Goal: Use online tool/utility: Use online tool/utility

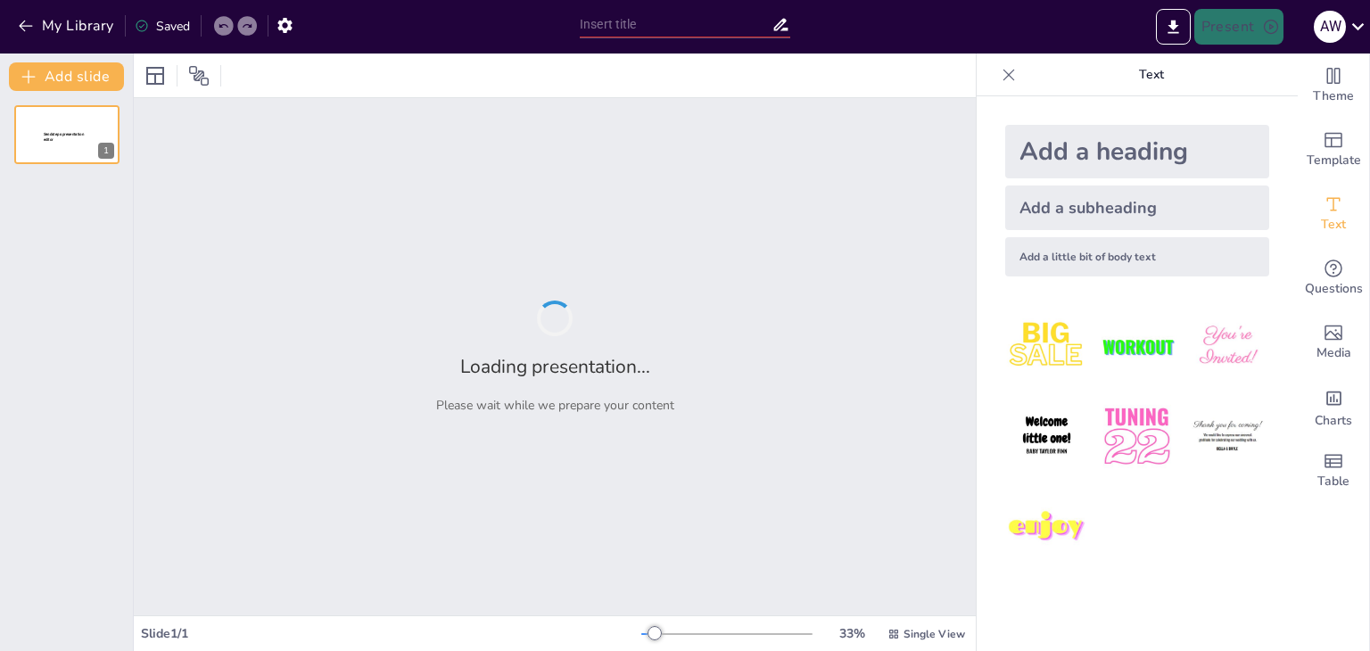
type input "Zoologia z przymrużeniem oka: Jak nie pomylić kota z [GEOGRAPHIC_DATA]?"
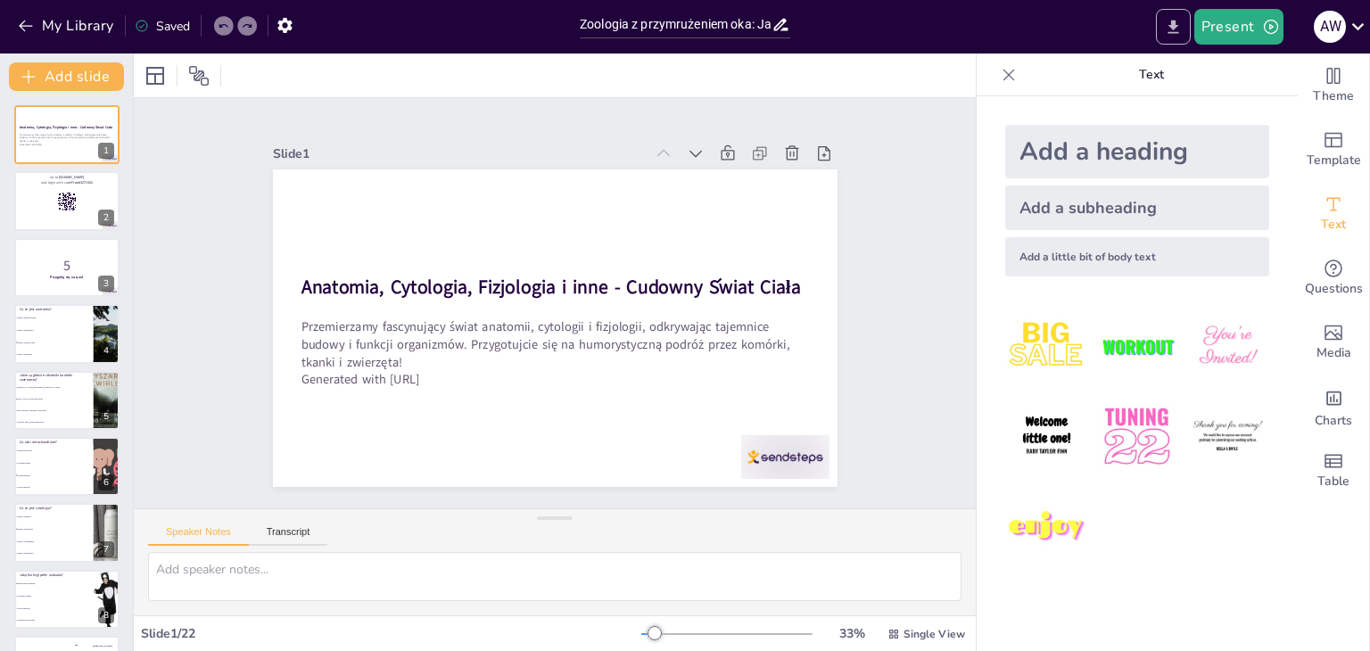
checkbox input "true"
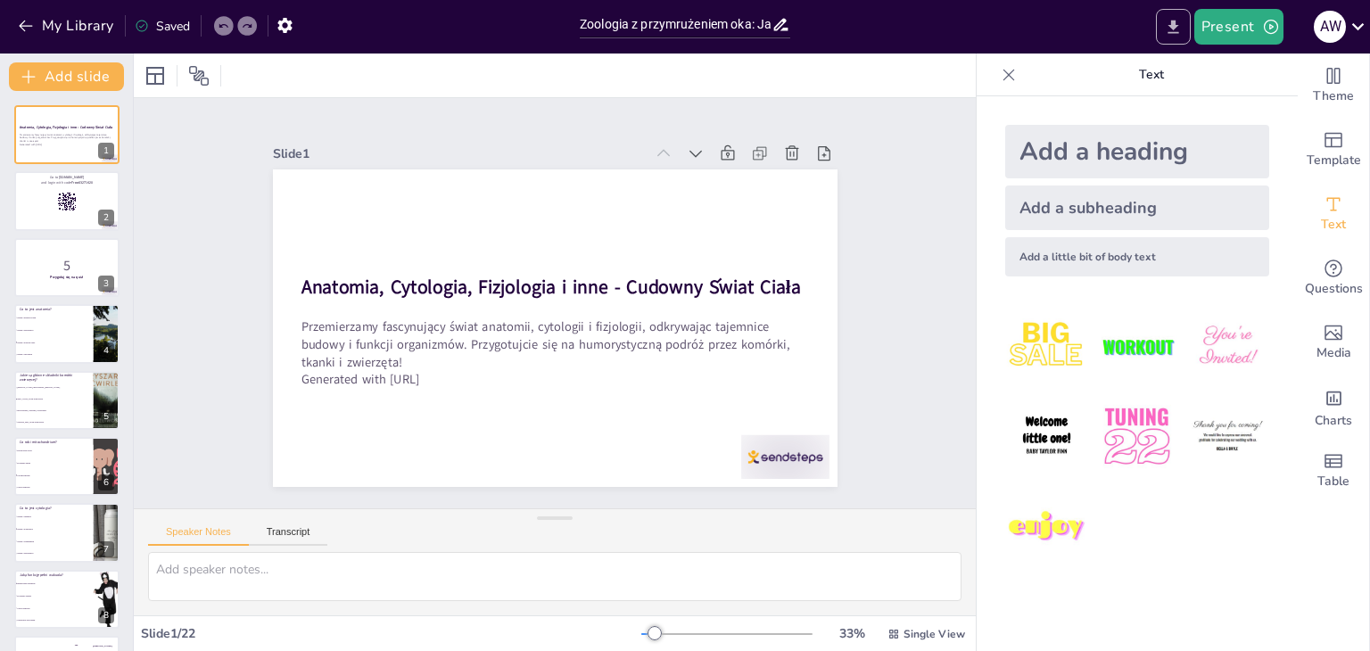
checkbox input "true"
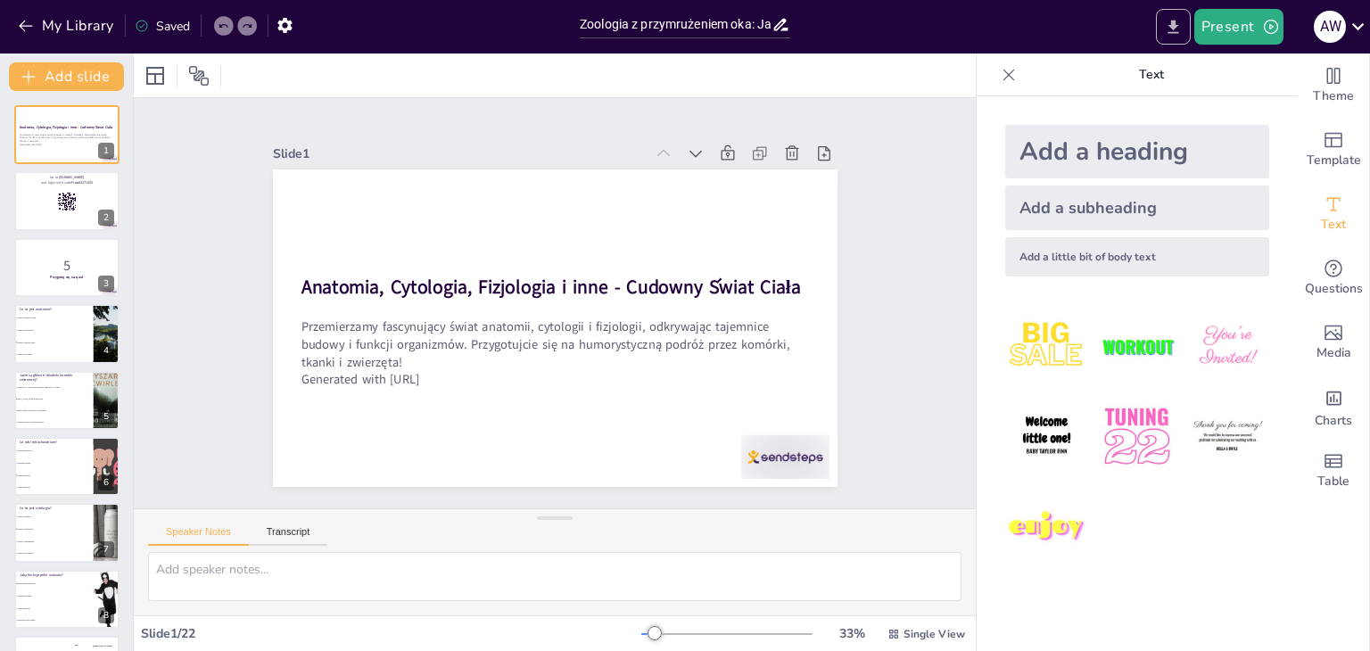
checkbox input "true"
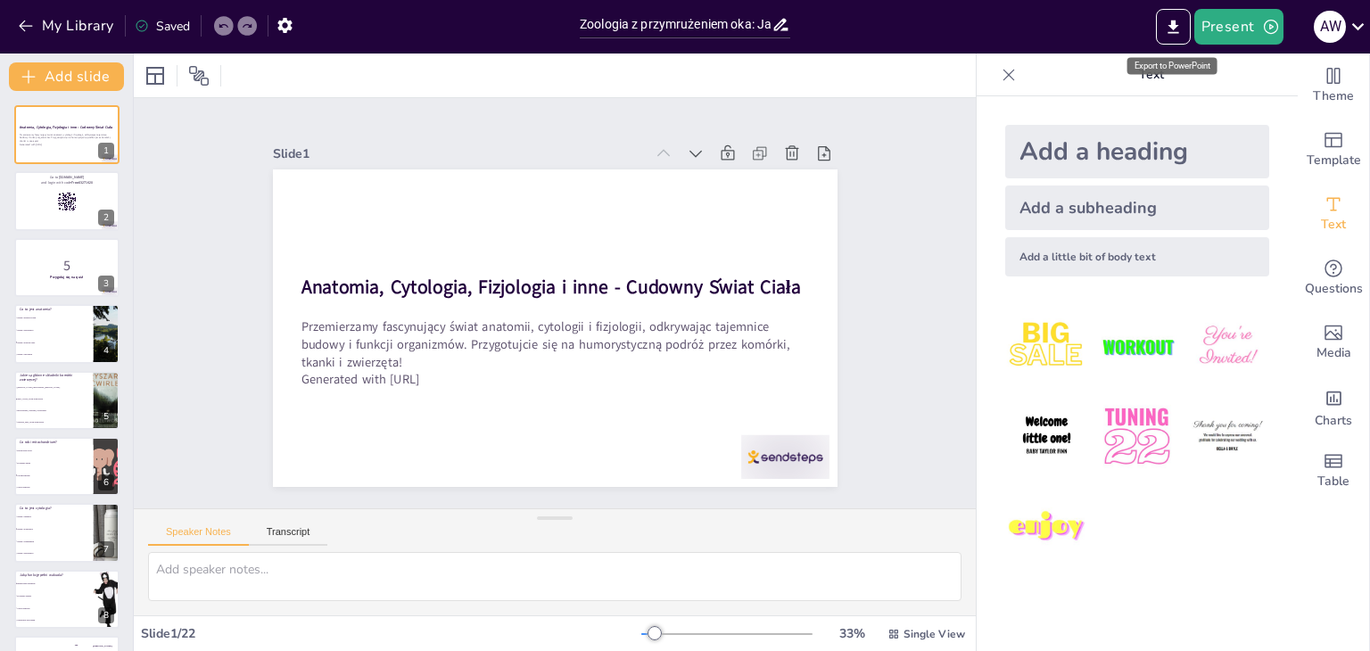
checkbox input "true"
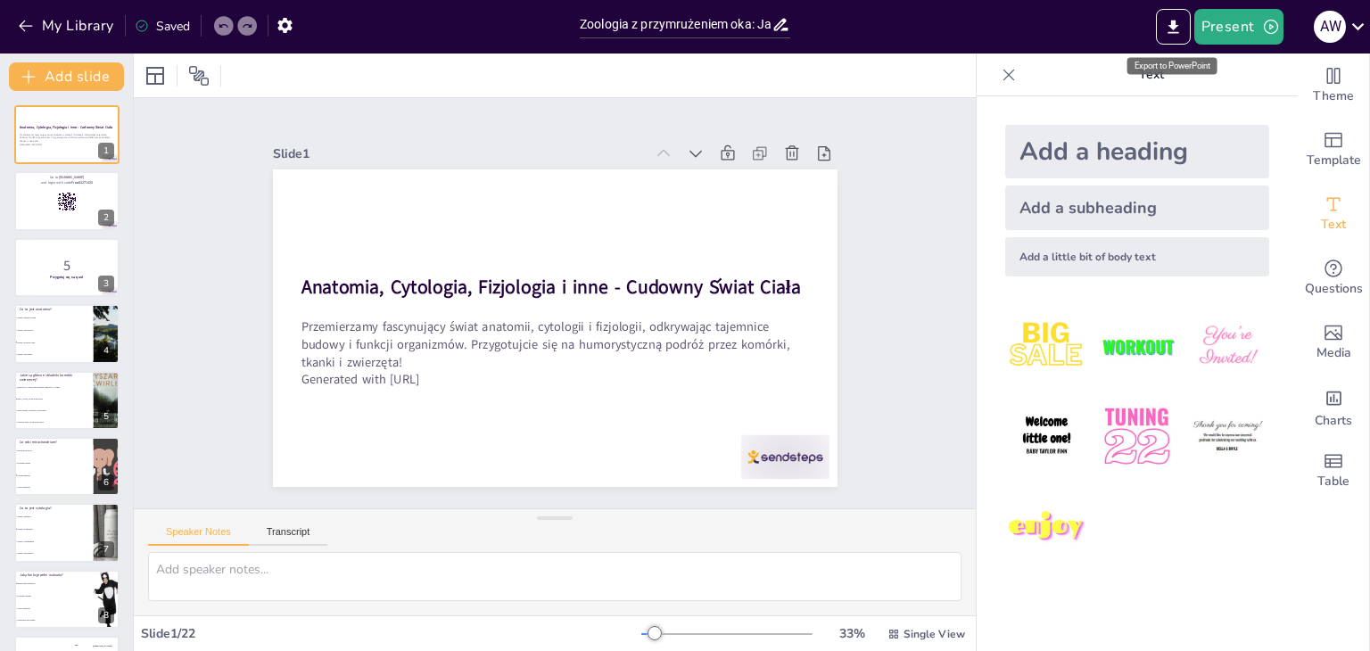
checkbox input "true"
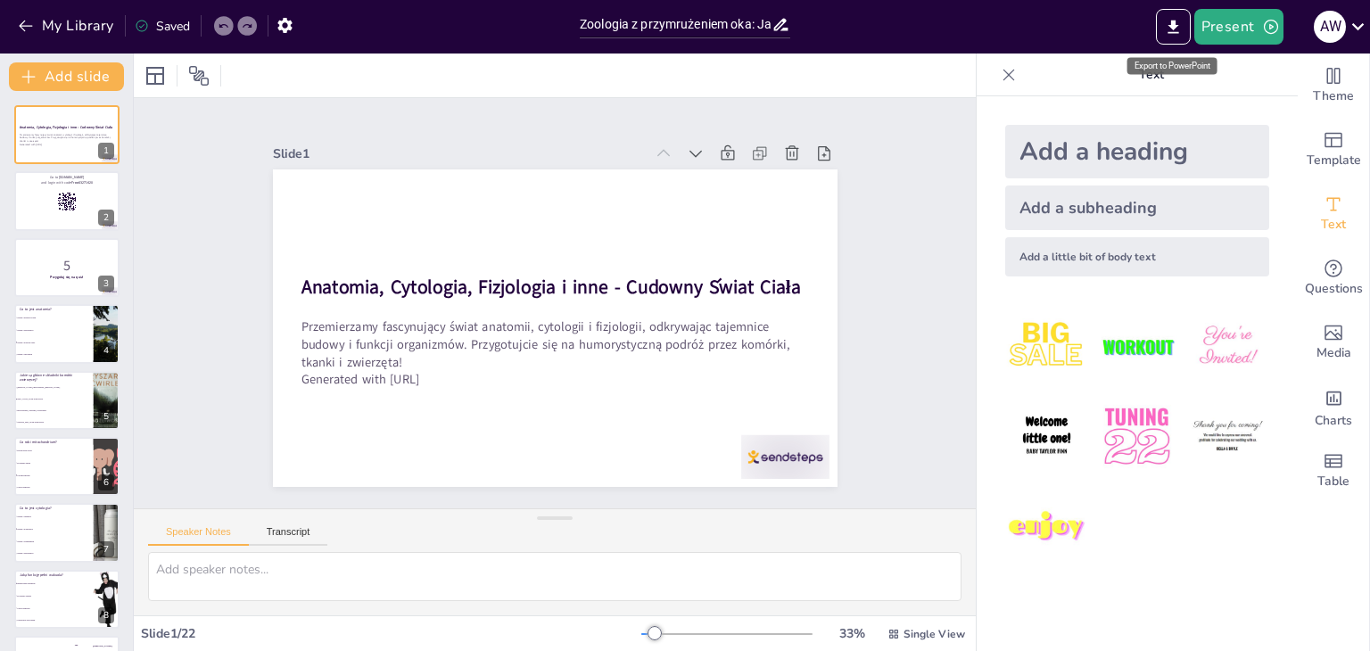
checkbox input "true"
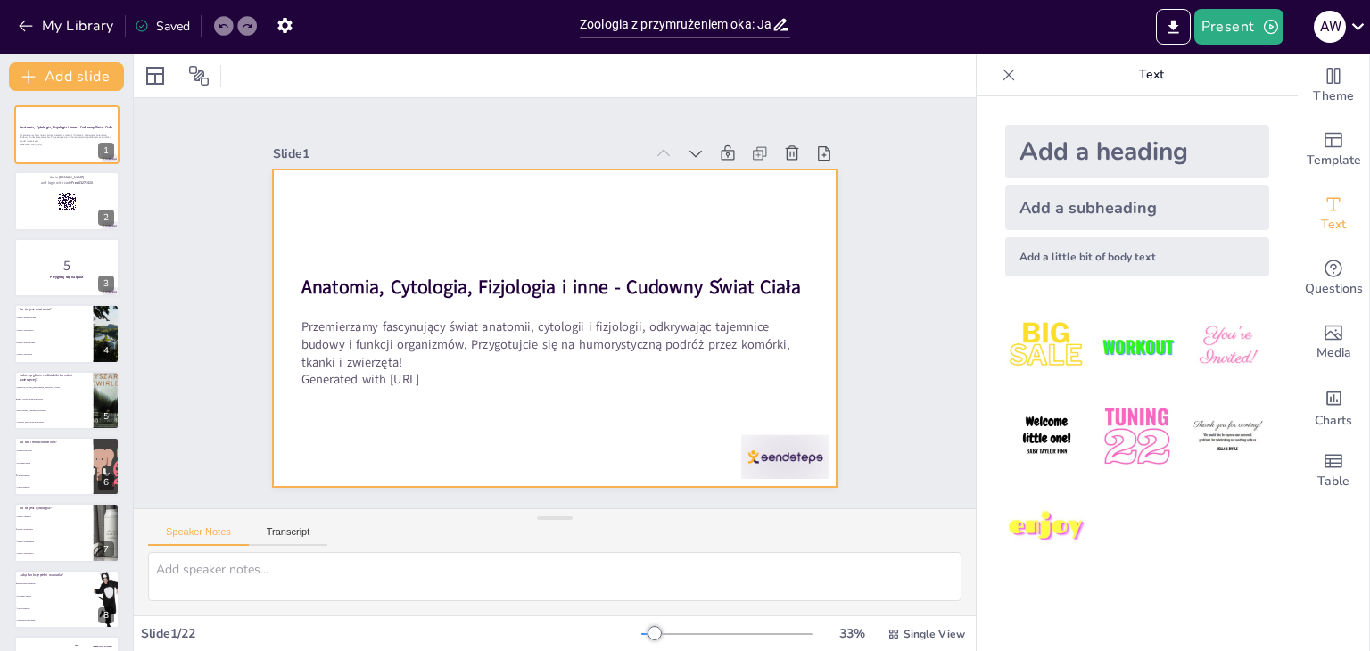
checkbox input "true"
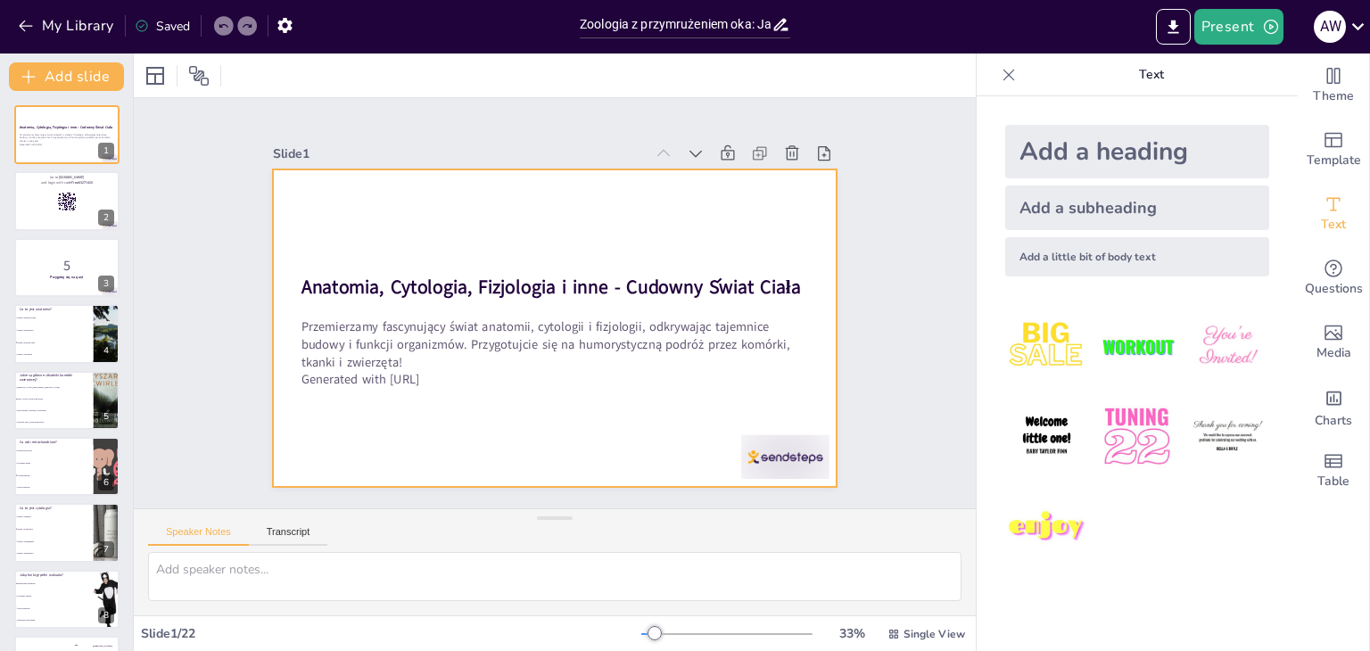
checkbox input "true"
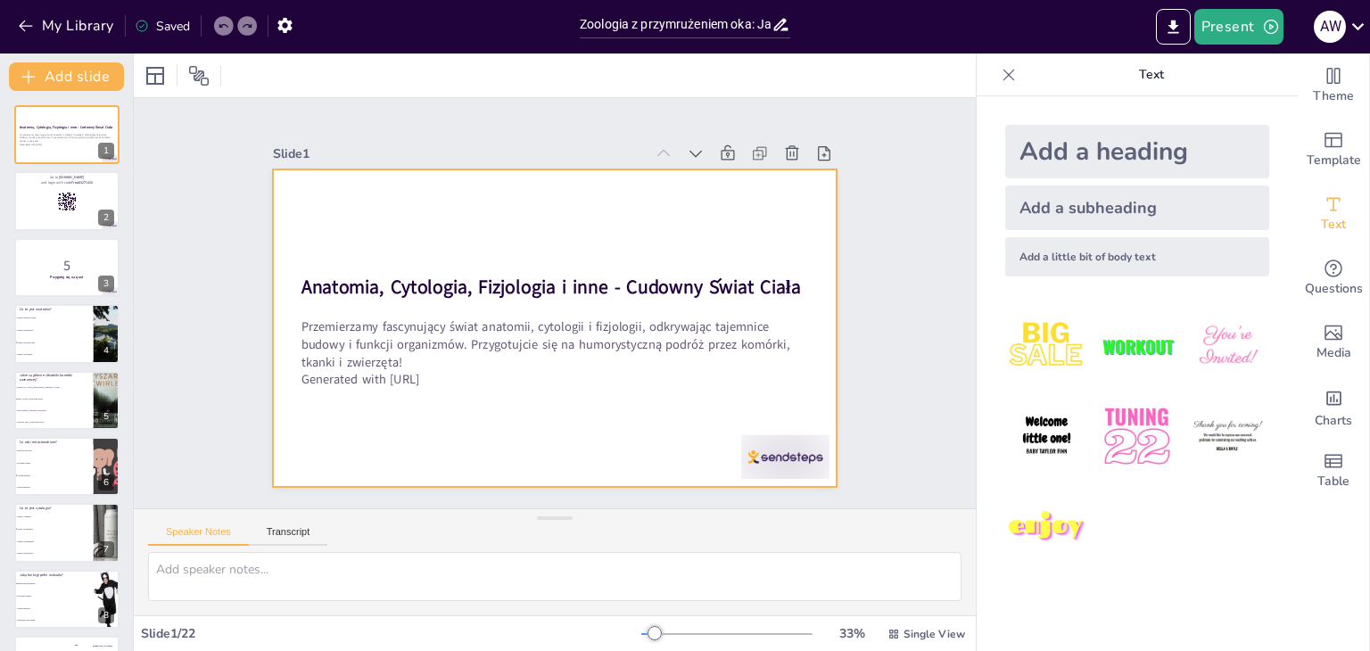
checkbox input "true"
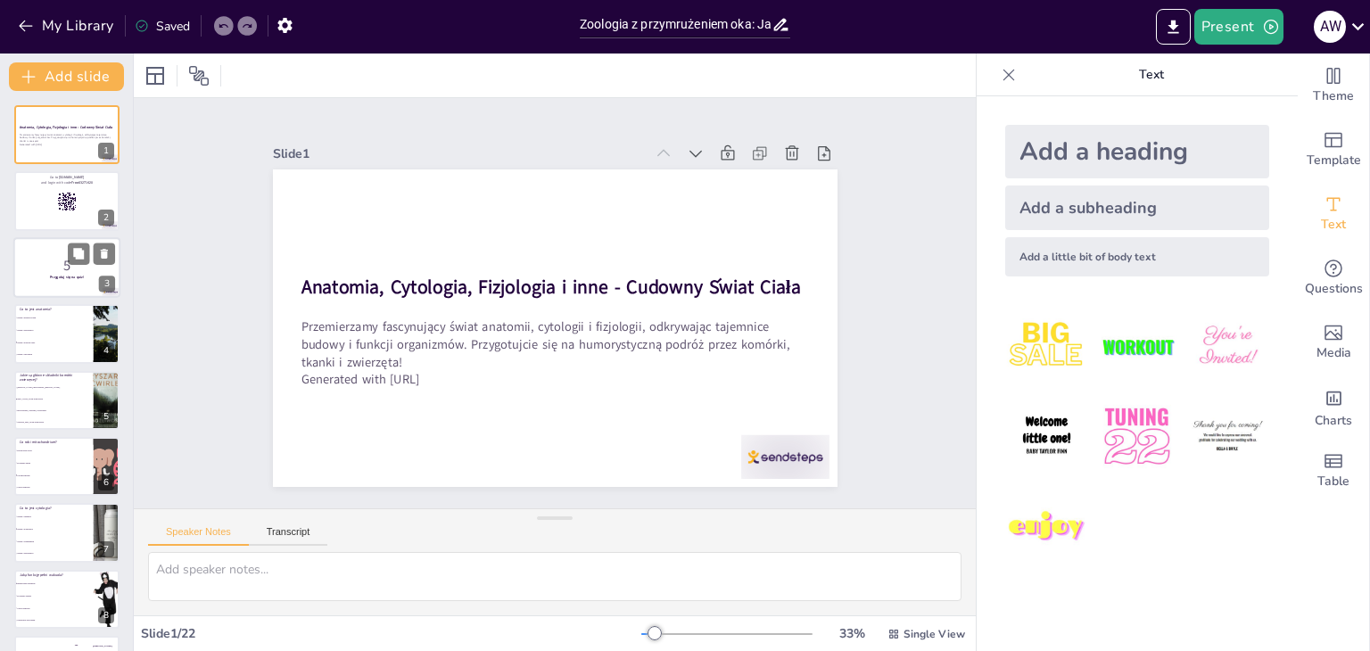
checkbox input "true"
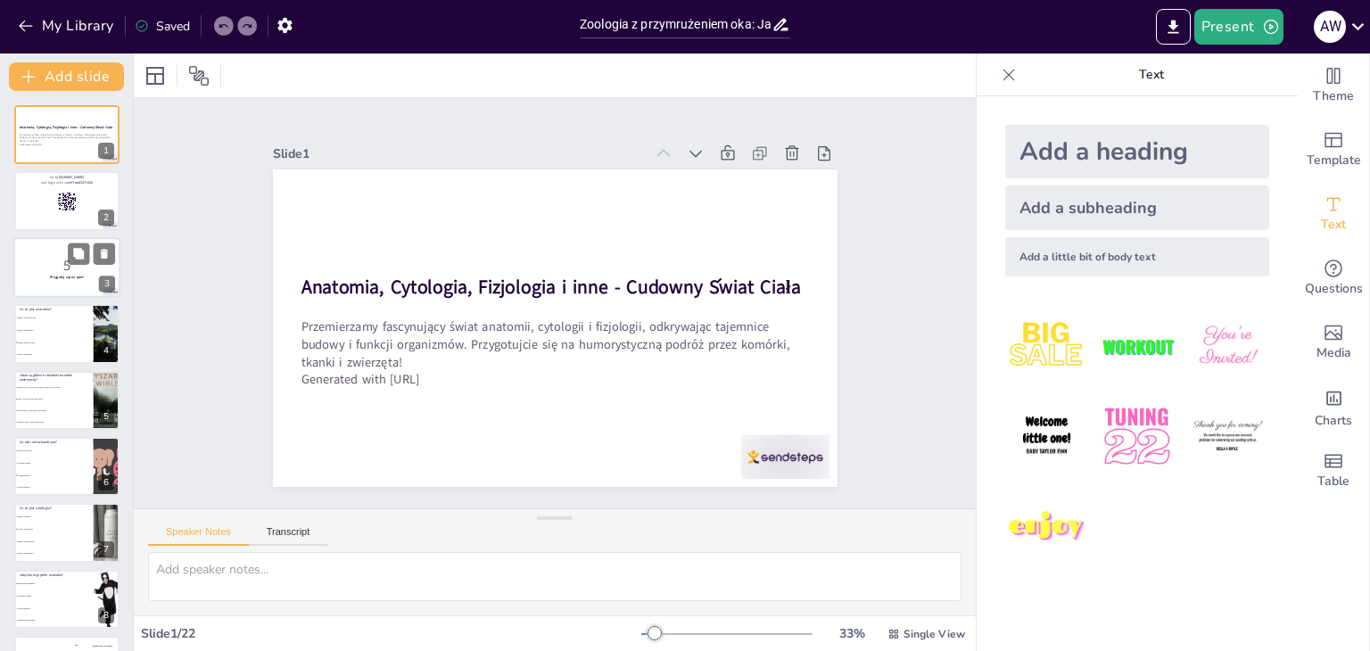
checkbox input "true"
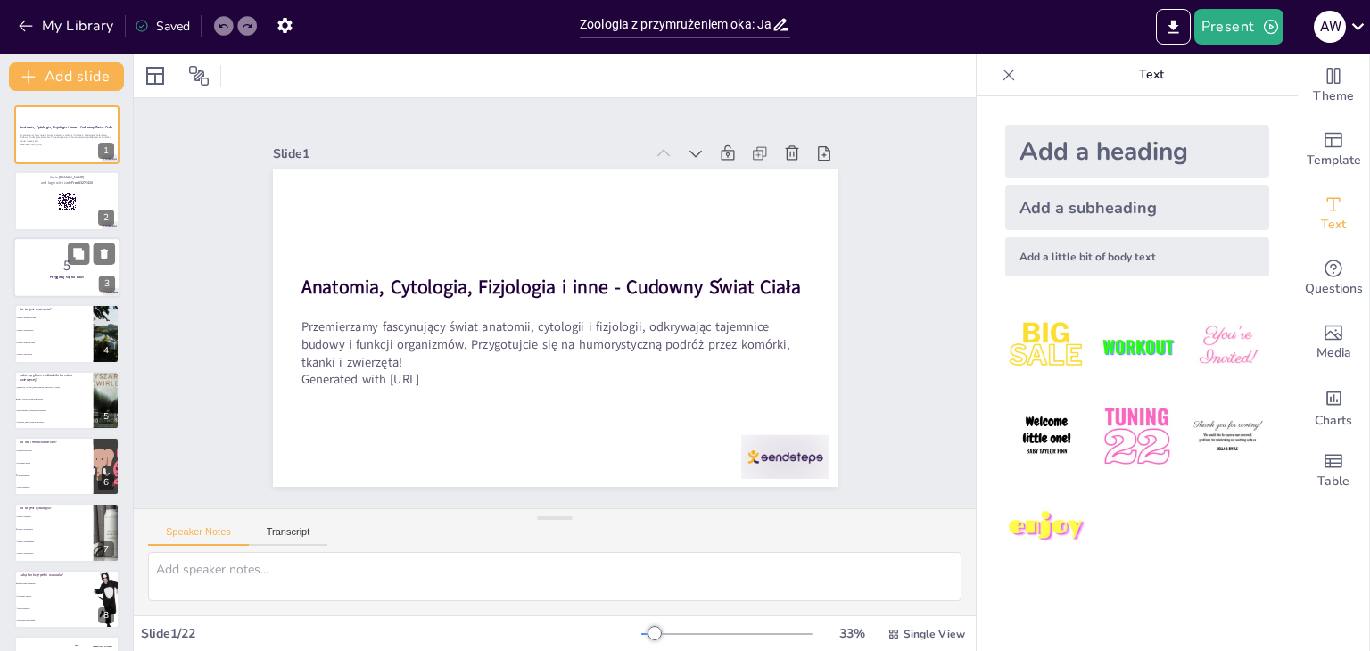
checkbox input "true"
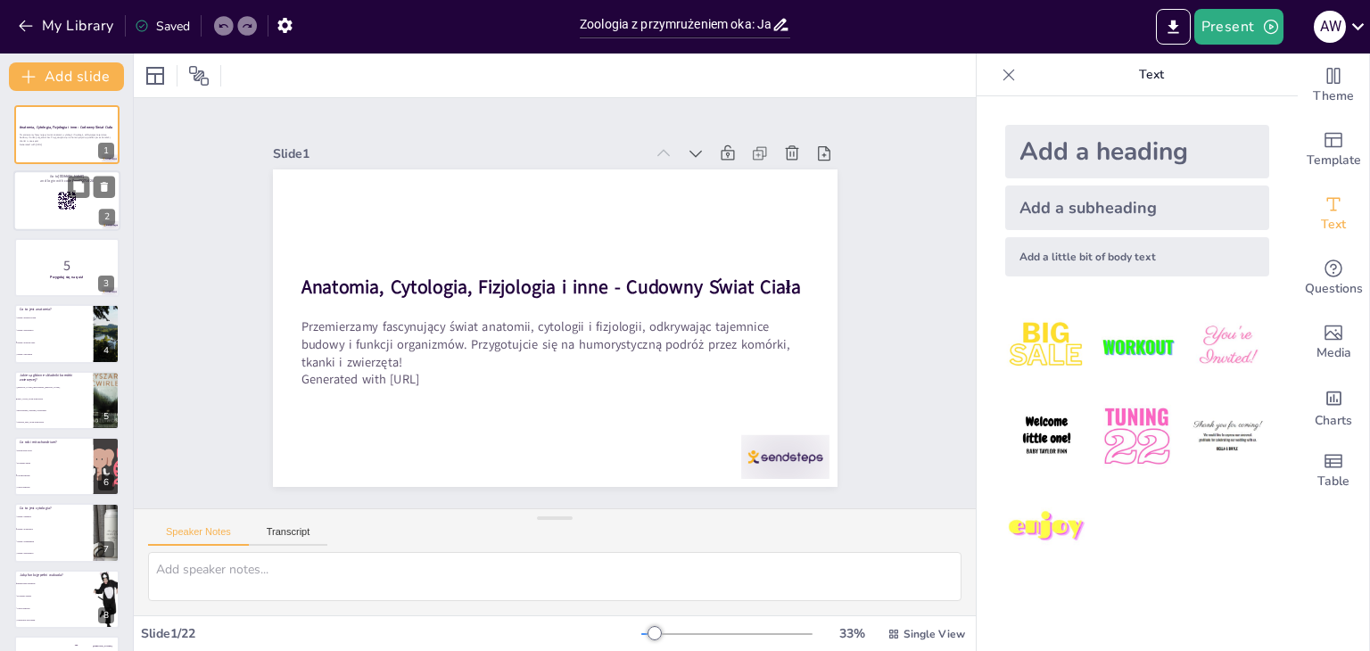
checkbox input "true"
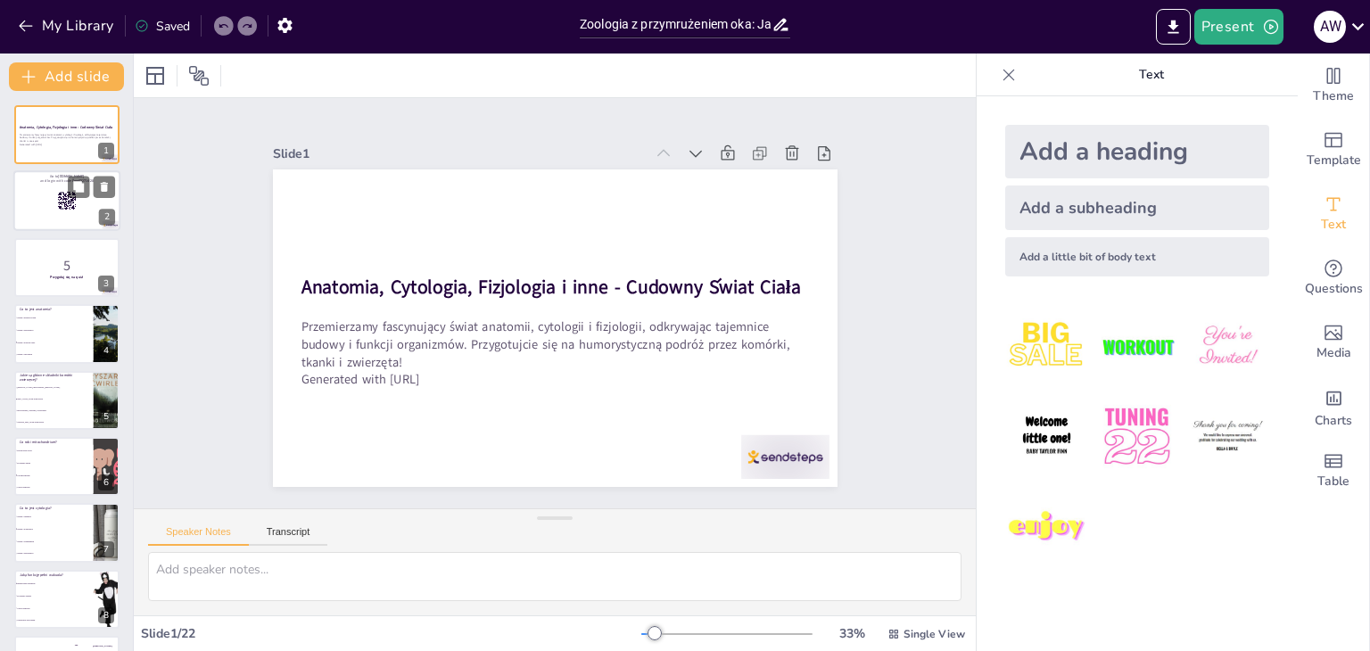
checkbox input "true"
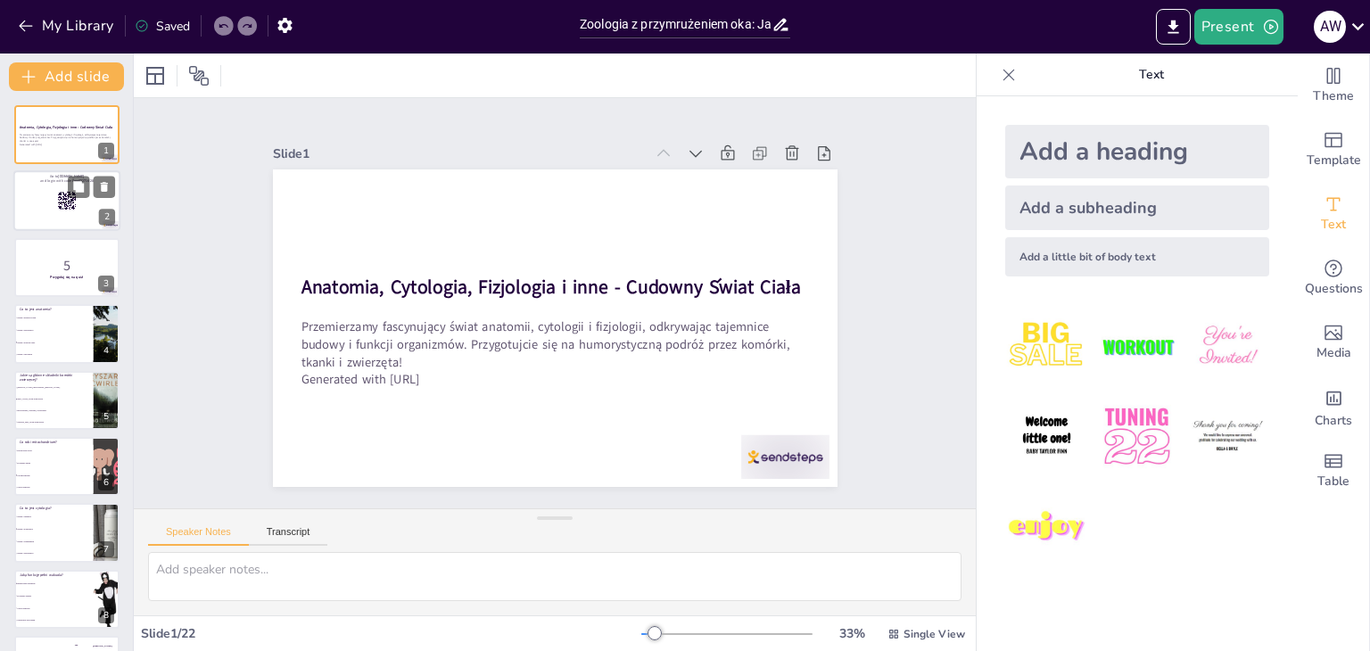
checkbox input "true"
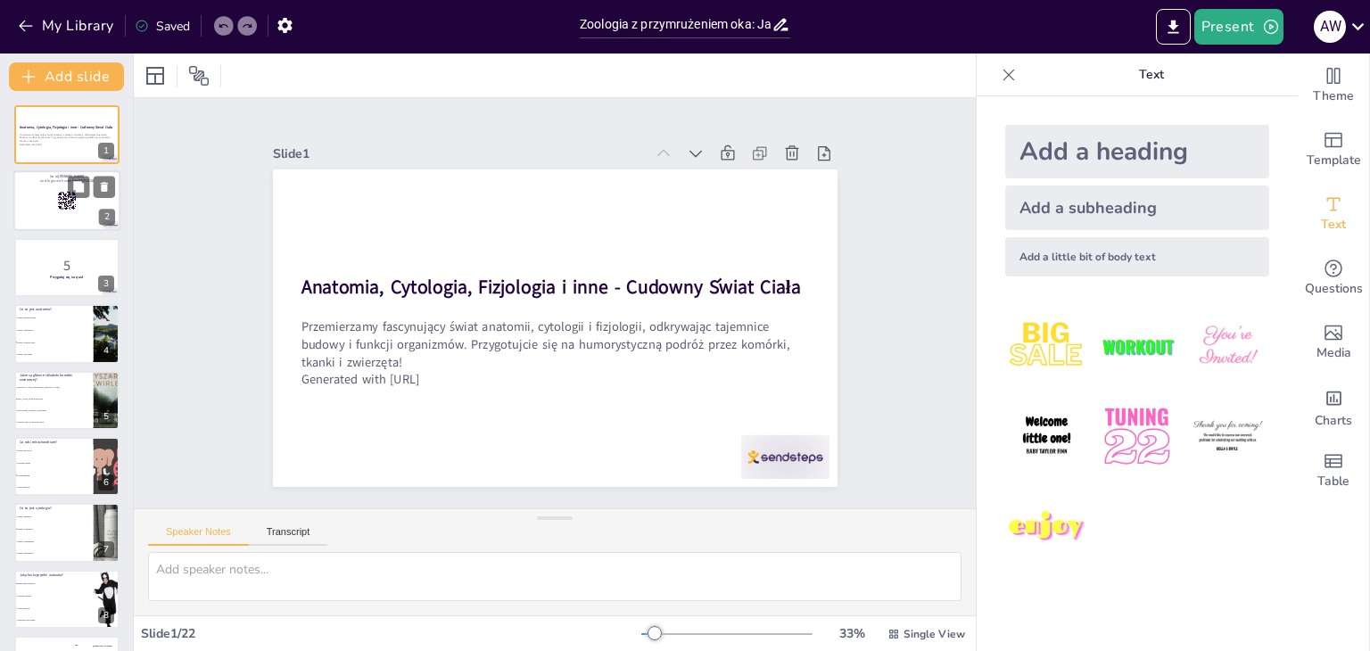
checkbox input "true"
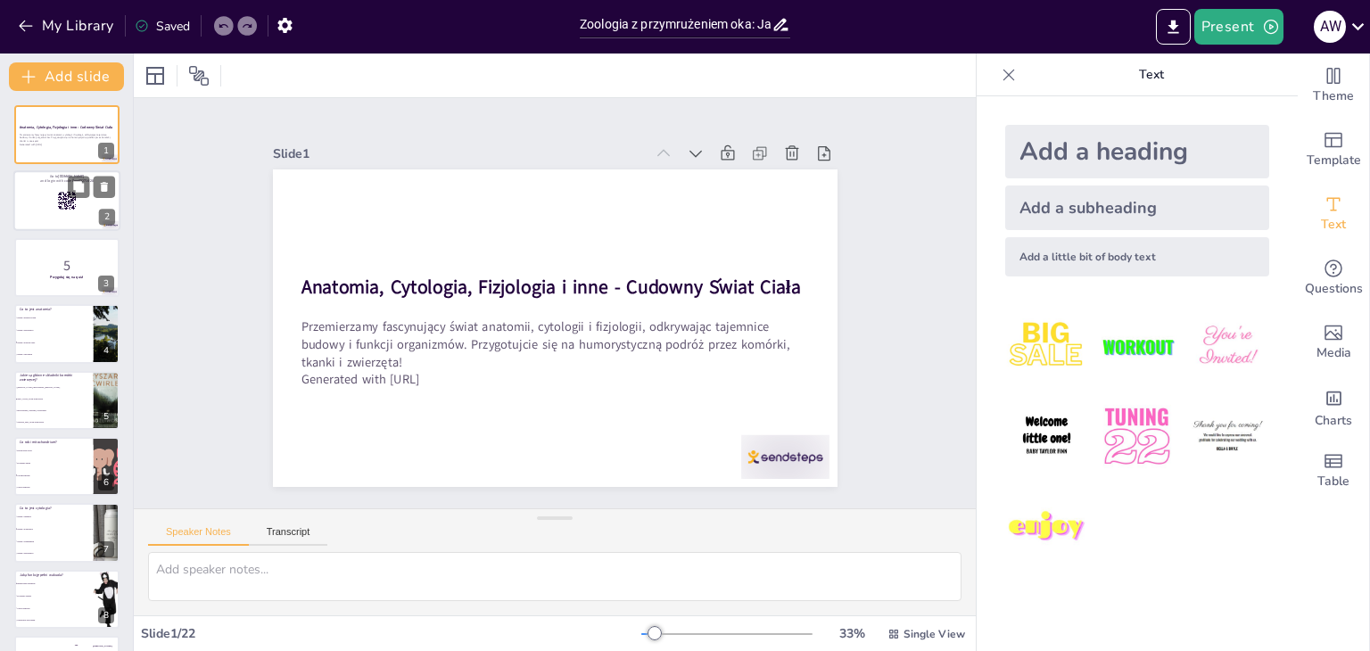
checkbox input "true"
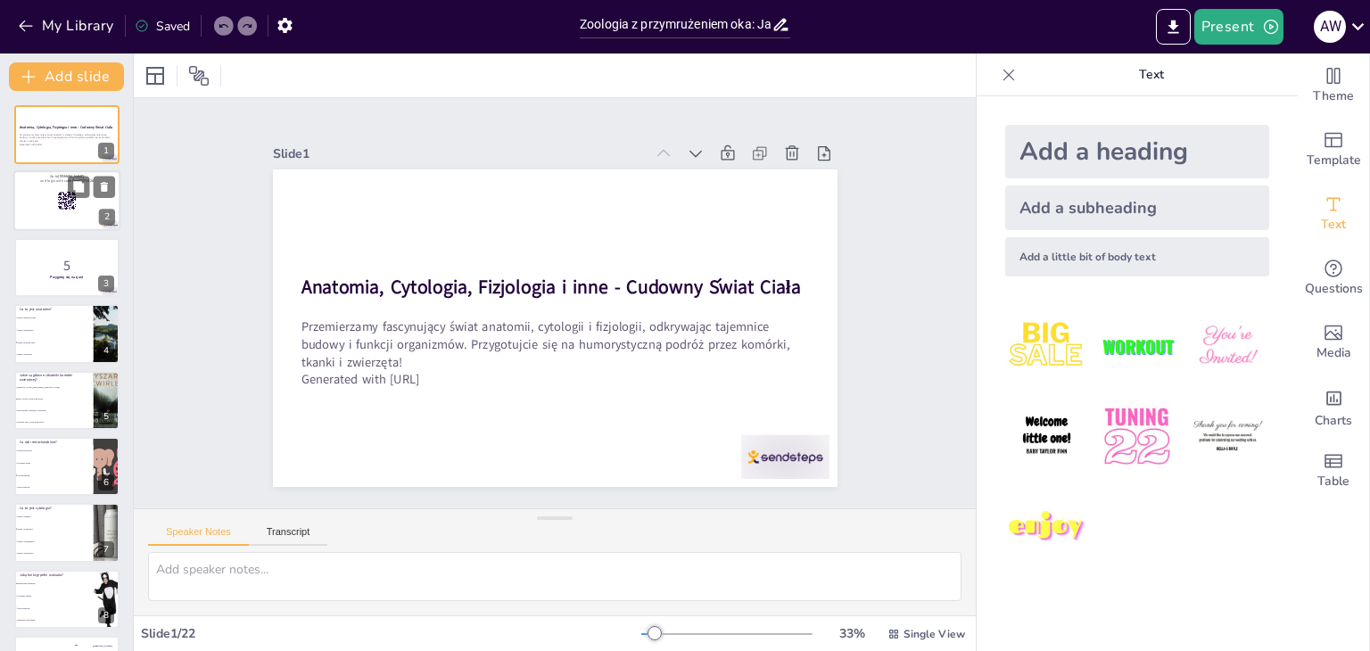
checkbox input "true"
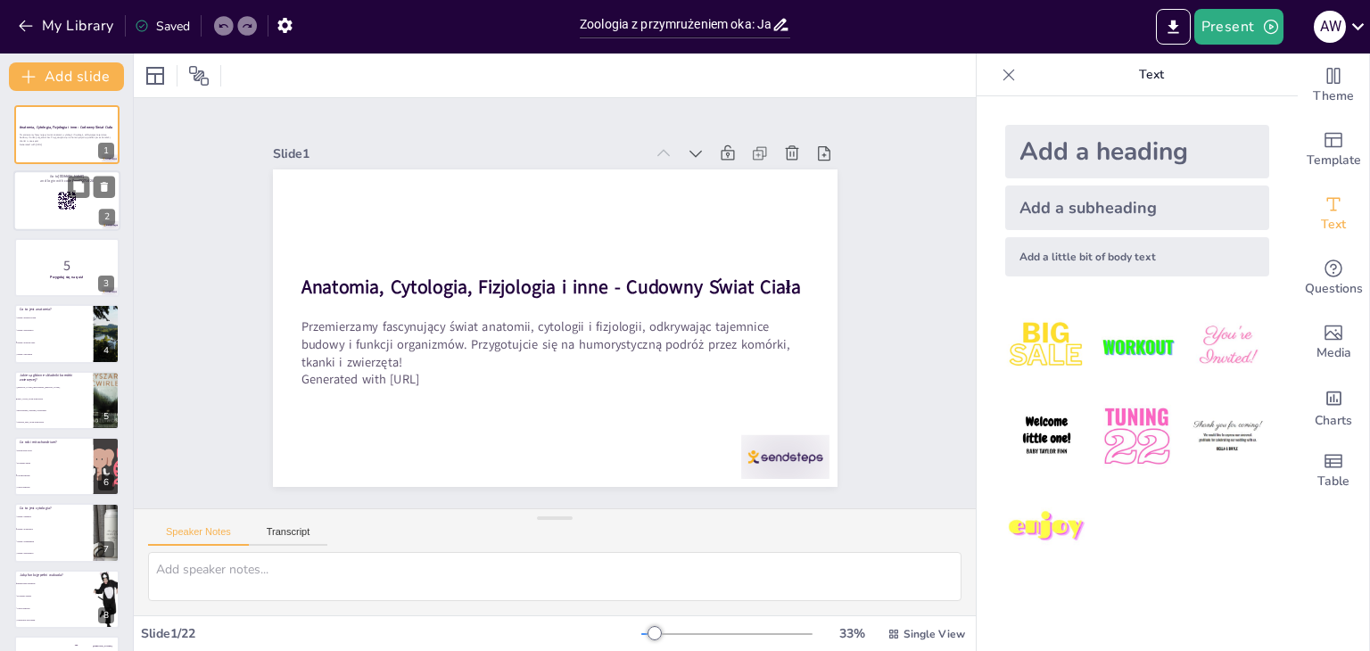
checkbox input "true"
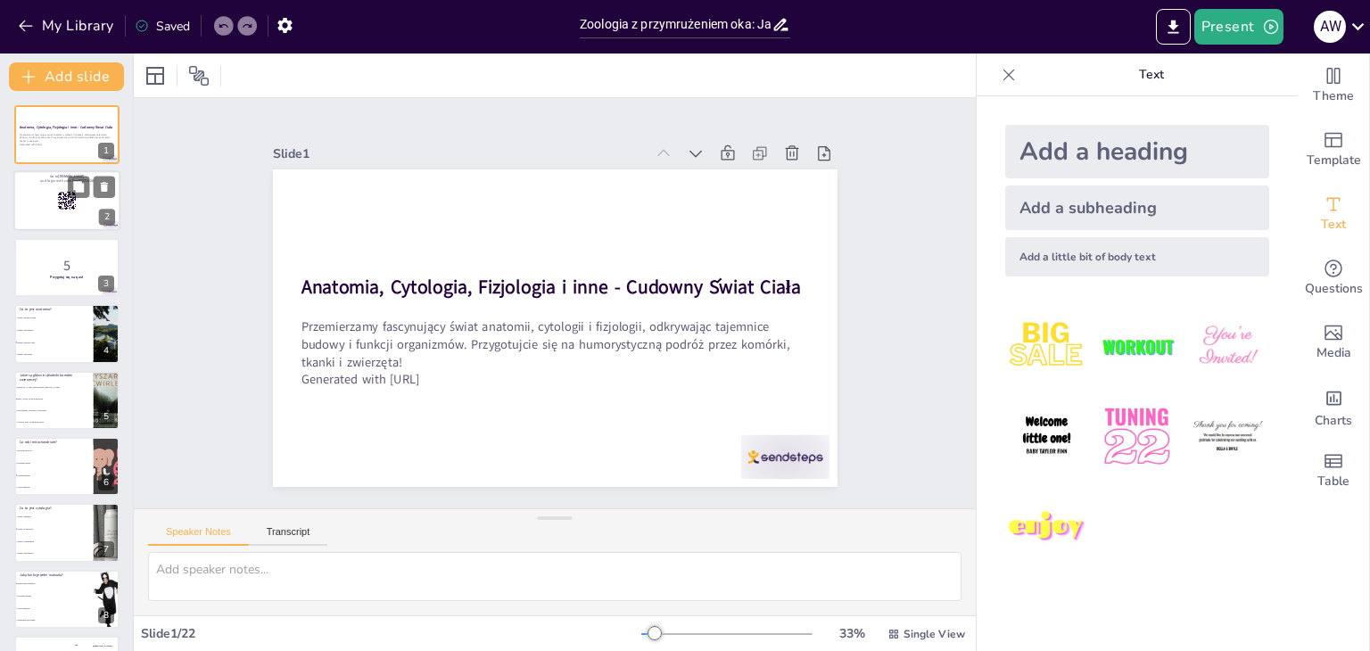
checkbox input "true"
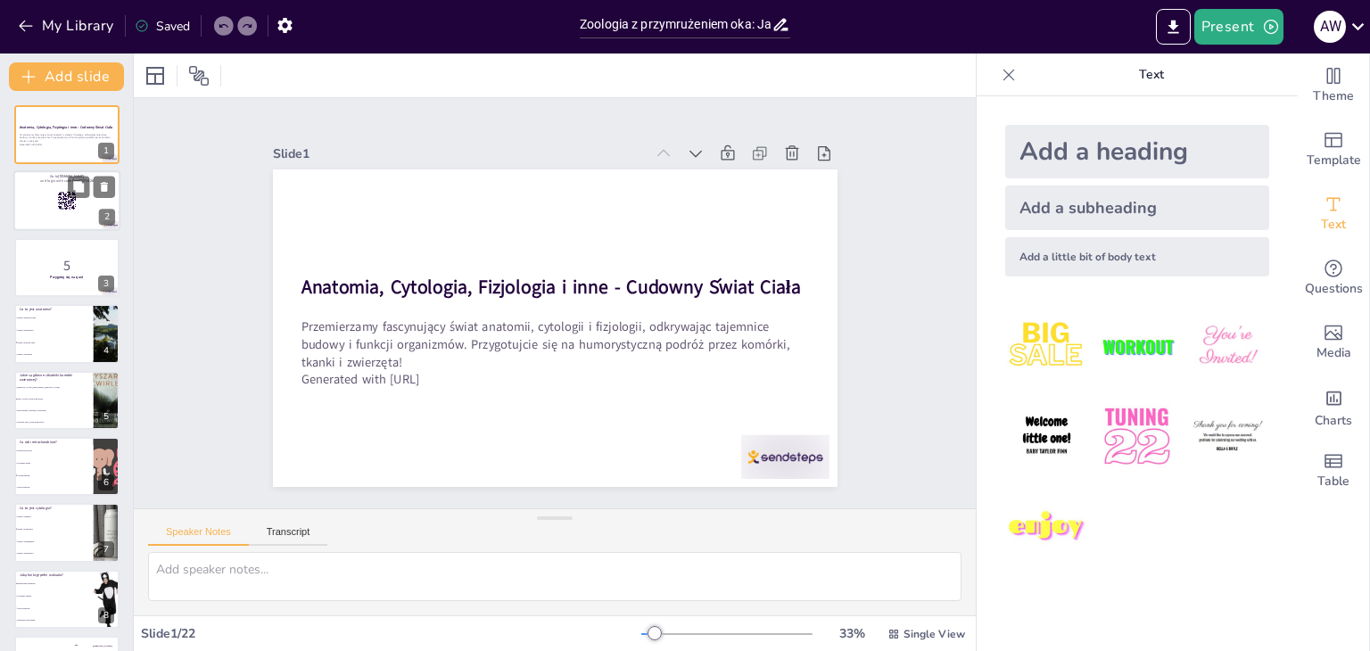
checkbox input "true"
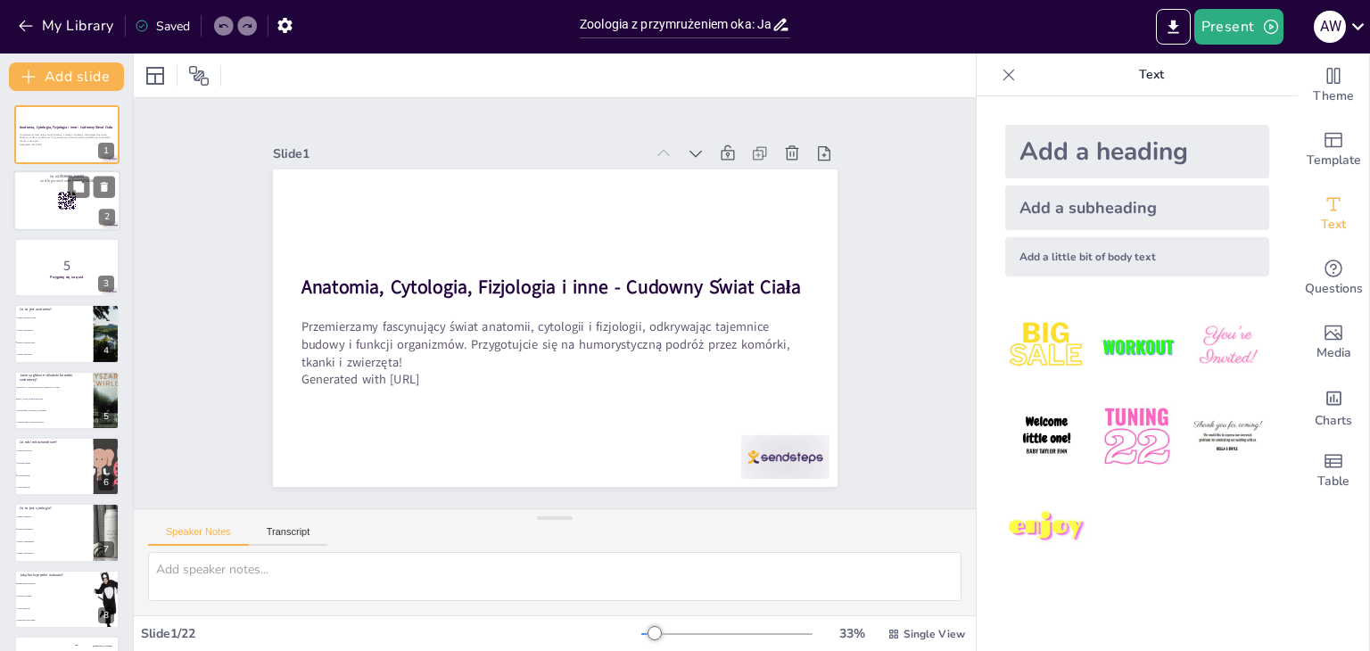
checkbox input "true"
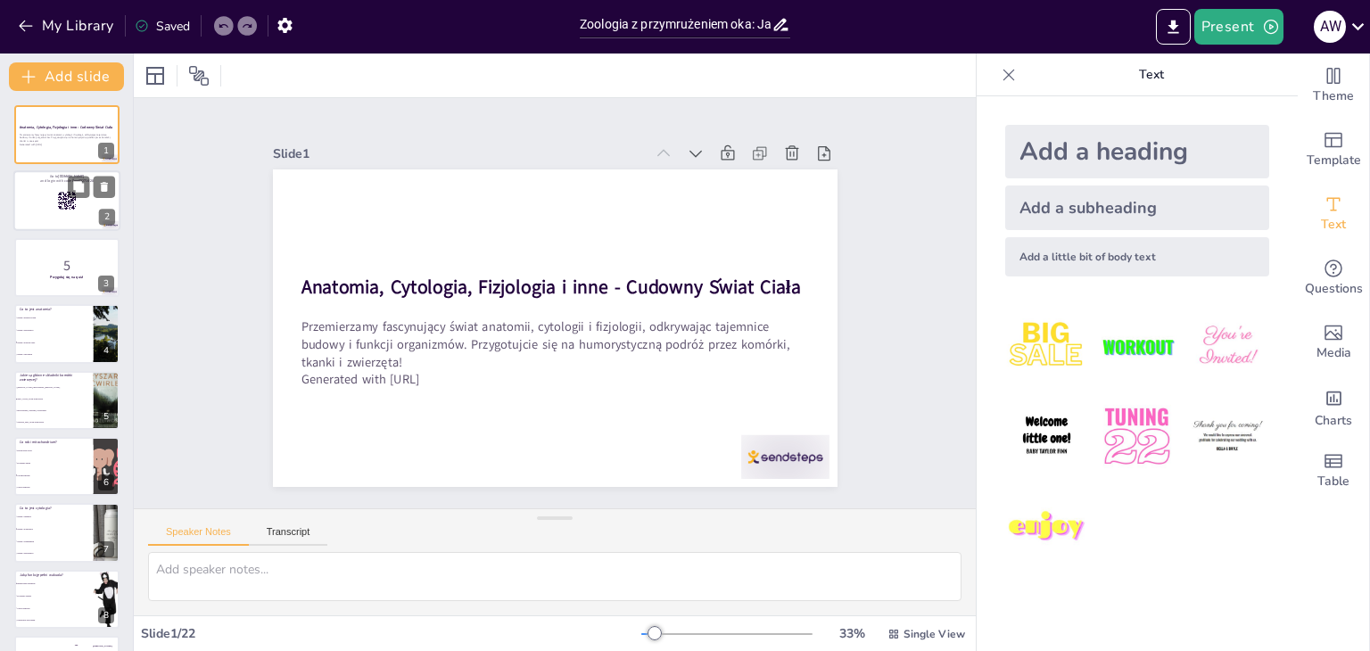
checkbox input "true"
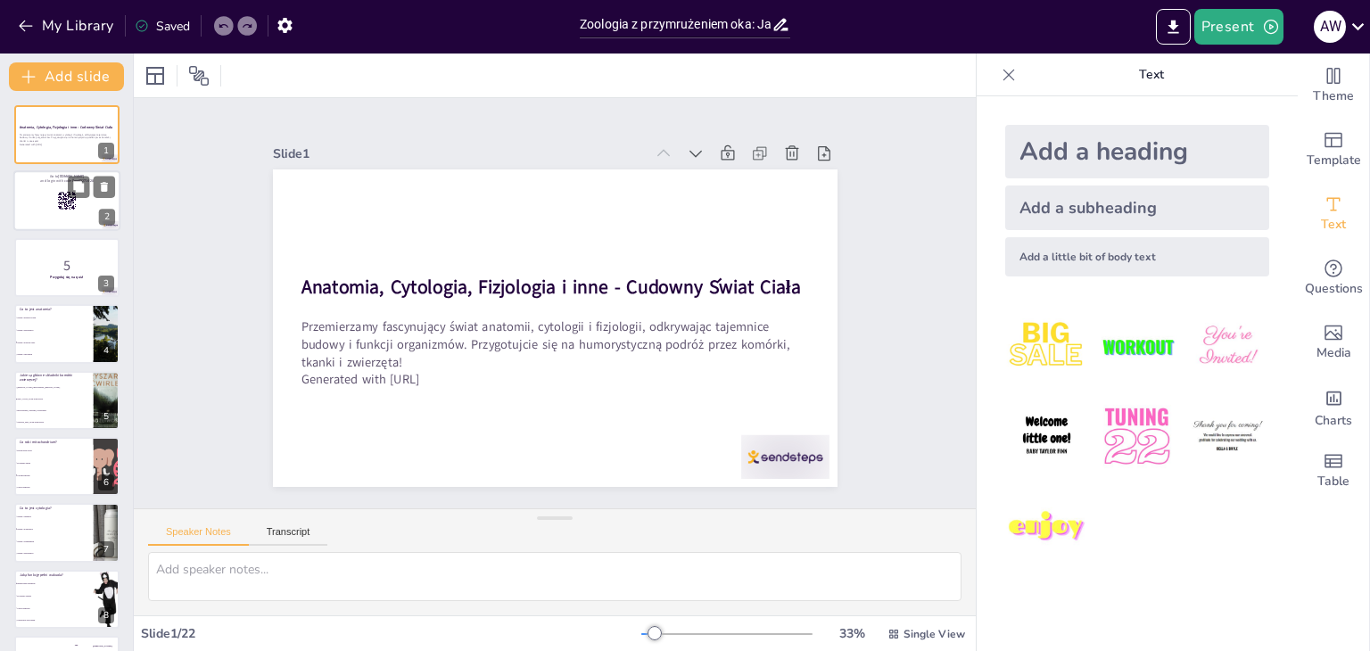
checkbox input "true"
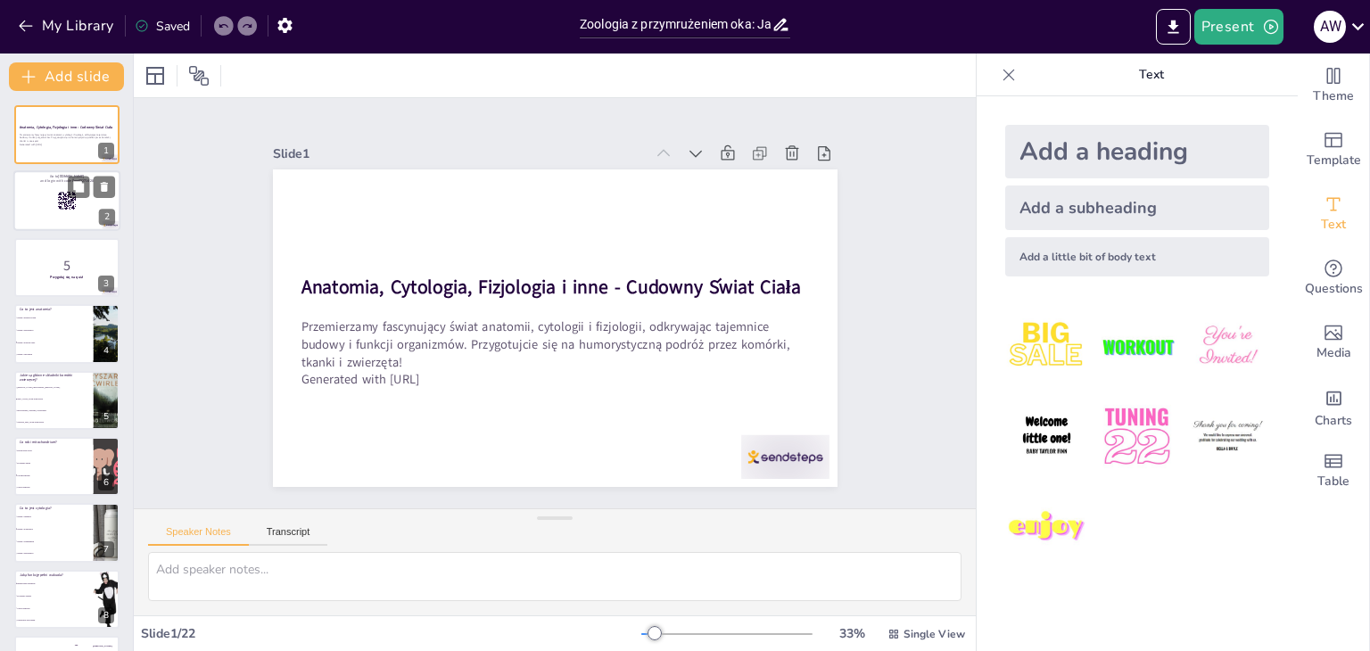
click at [32, 214] on div at bounding box center [66, 201] width 107 height 61
checkbox input "true"
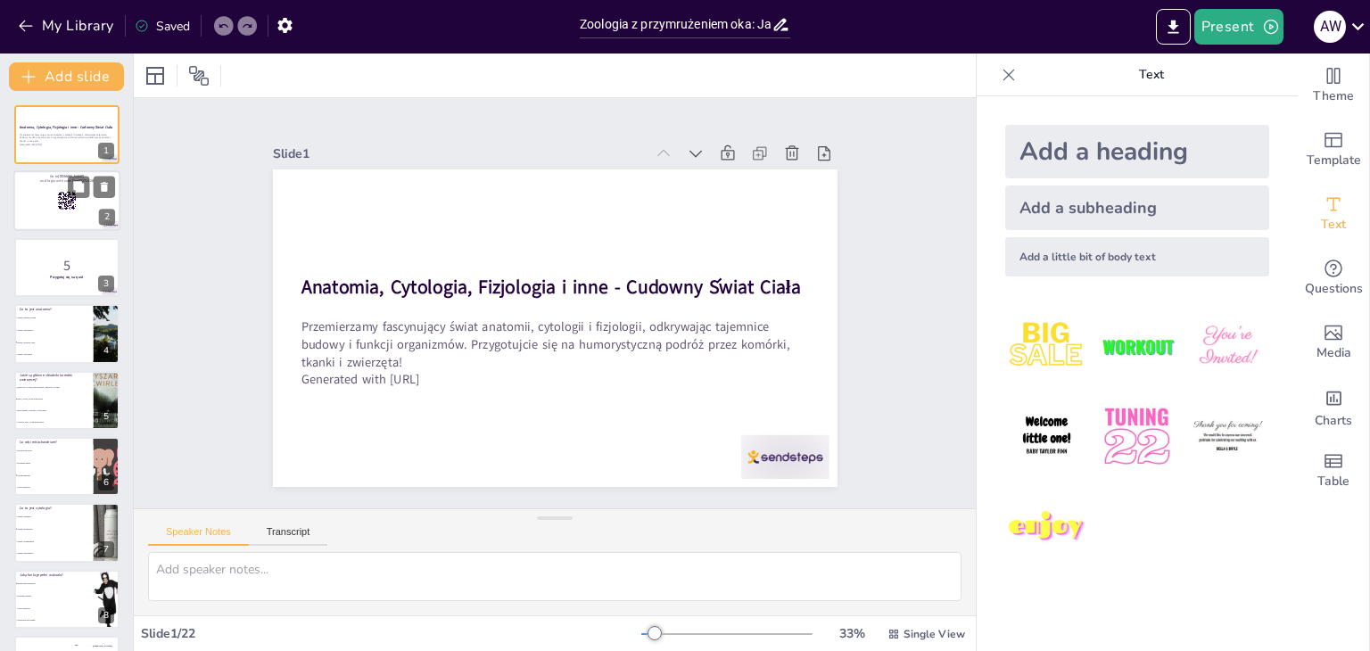
checkbox input "true"
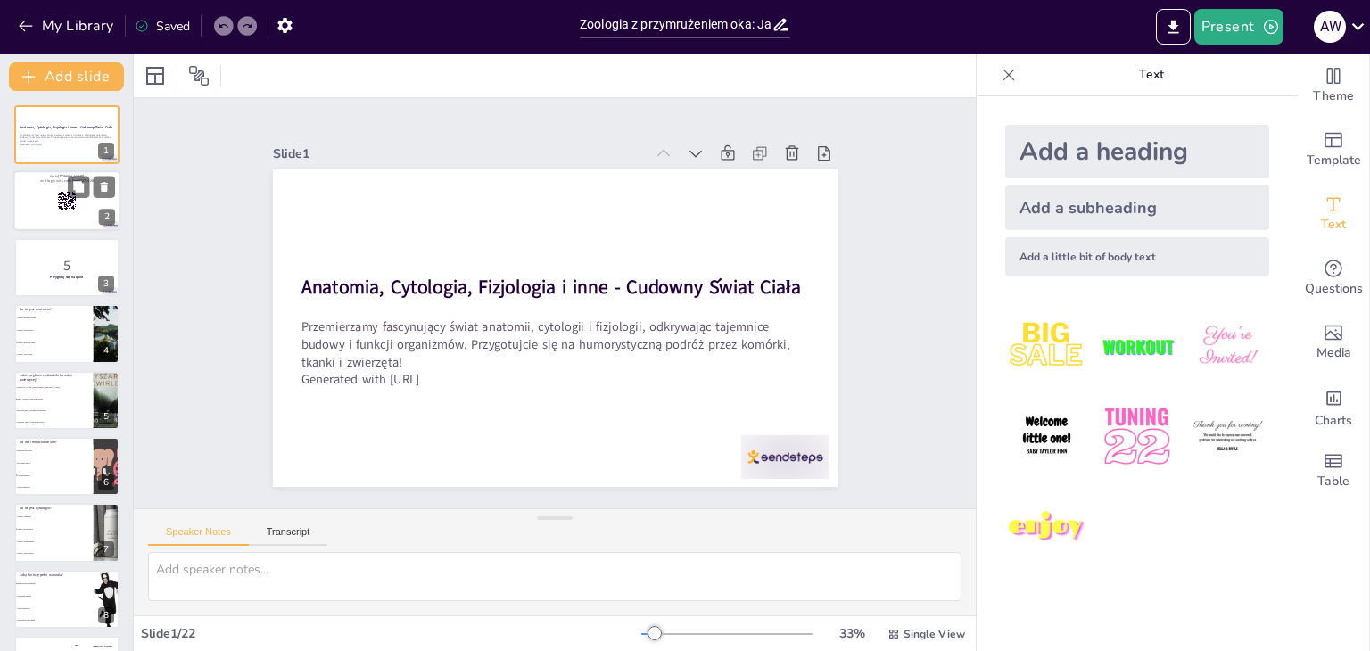
checkbox input "true"
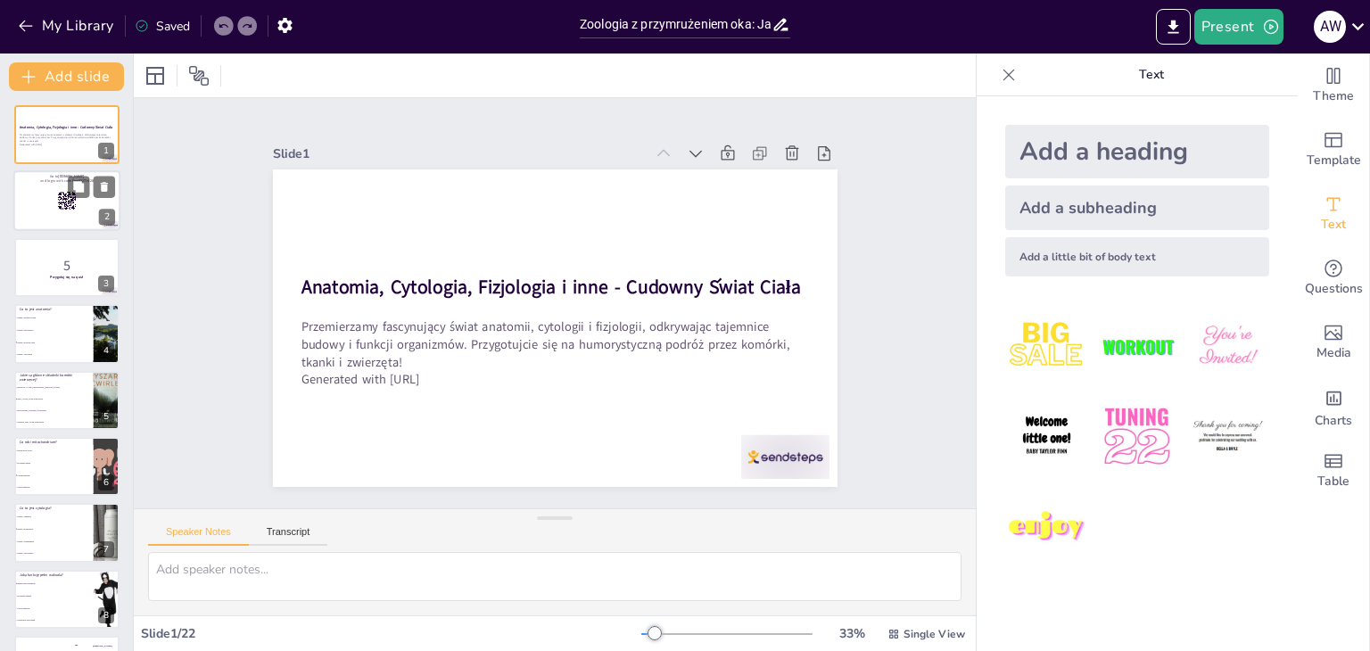
checkbox input "true"
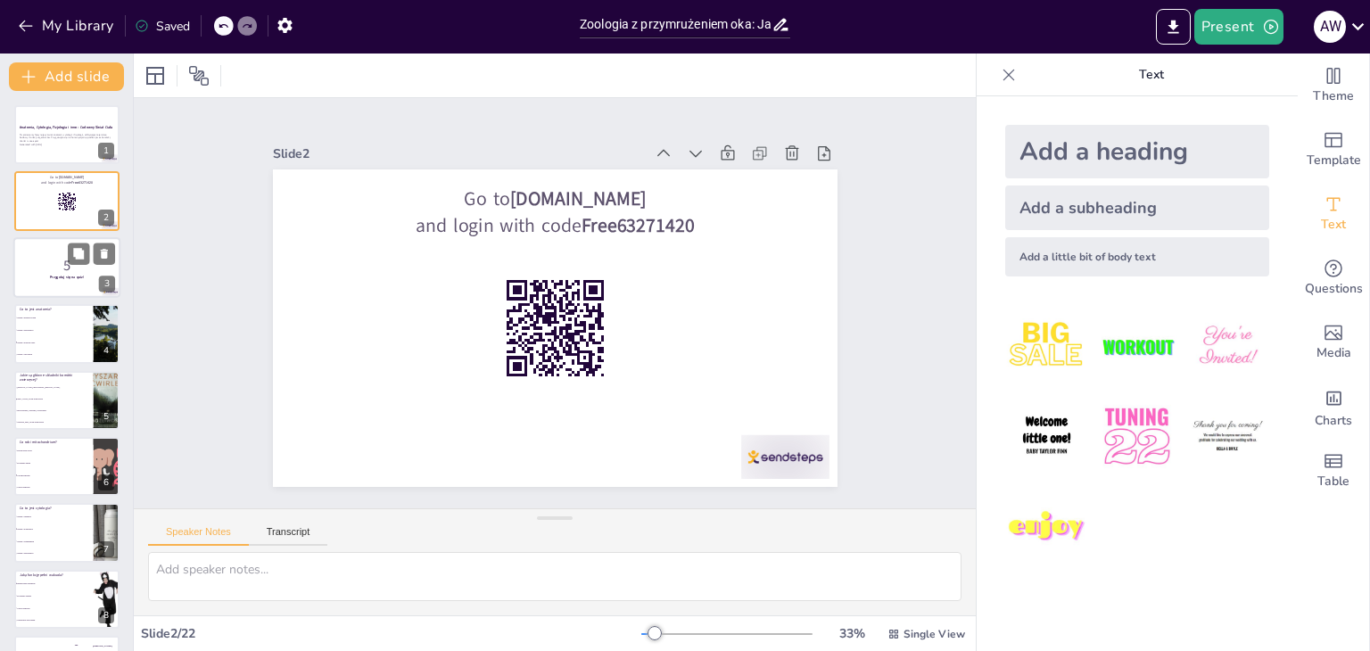
checkbox input "true"
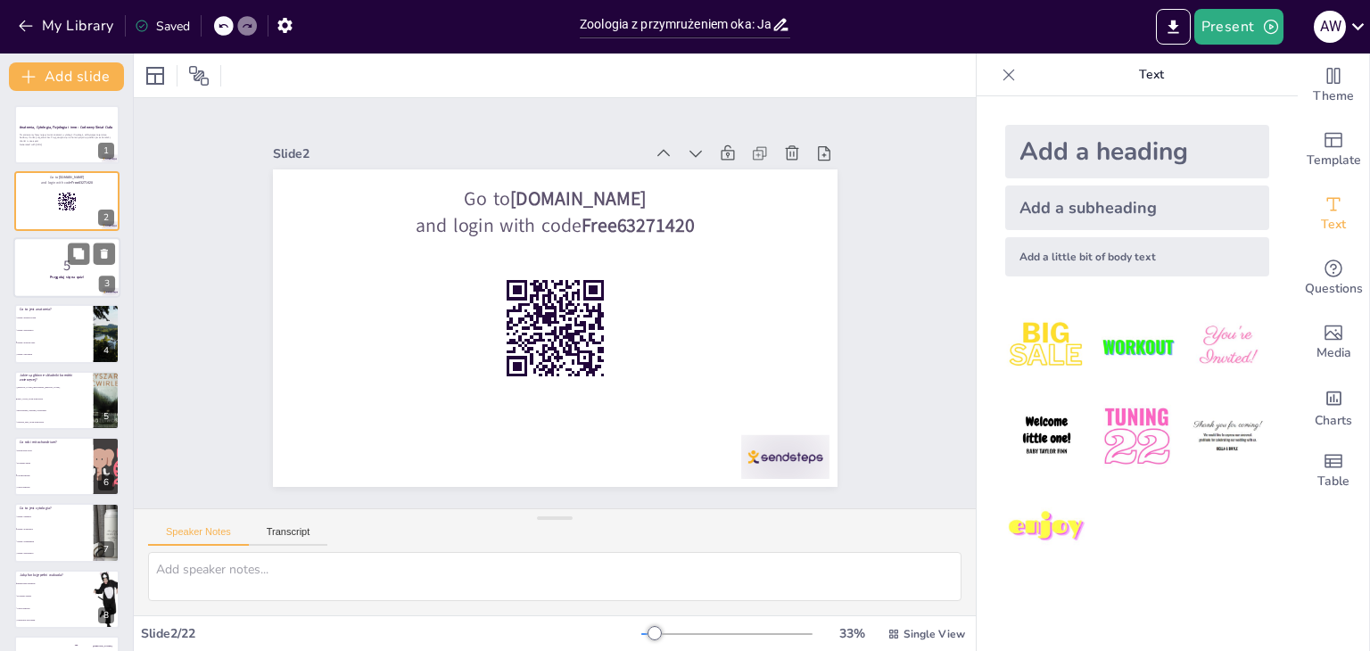
checkbox input "true"
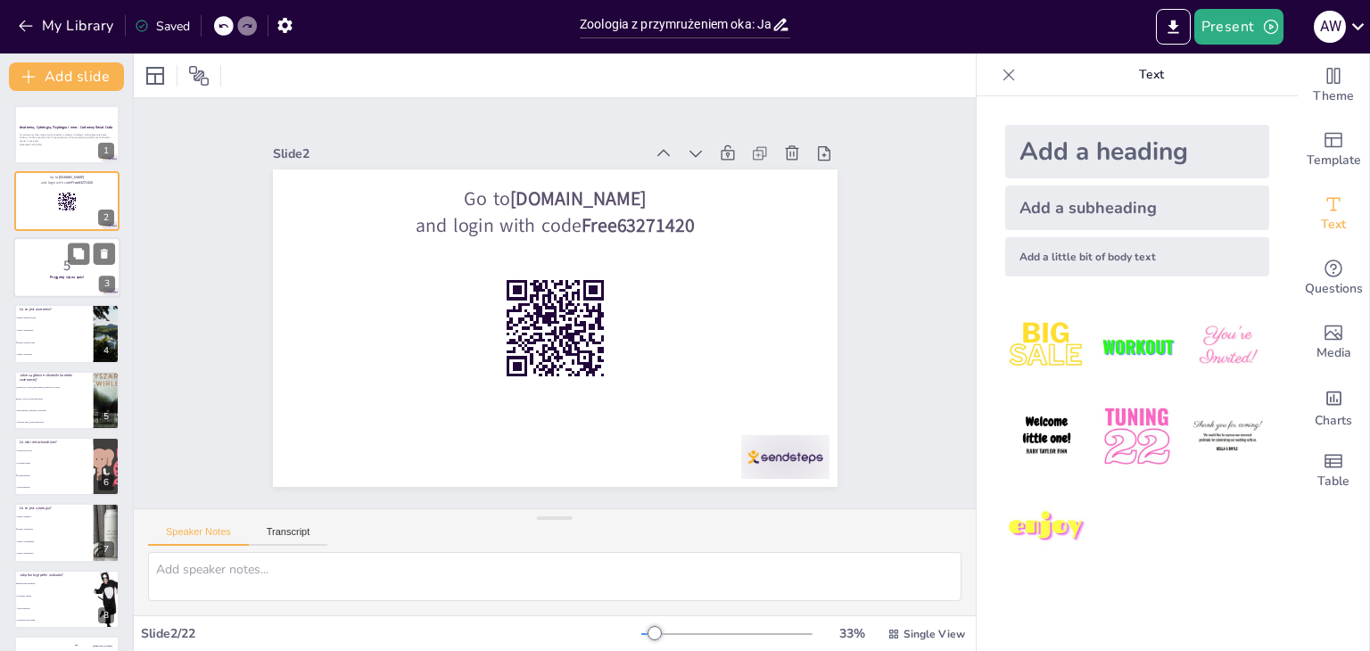
checkbox input "true"
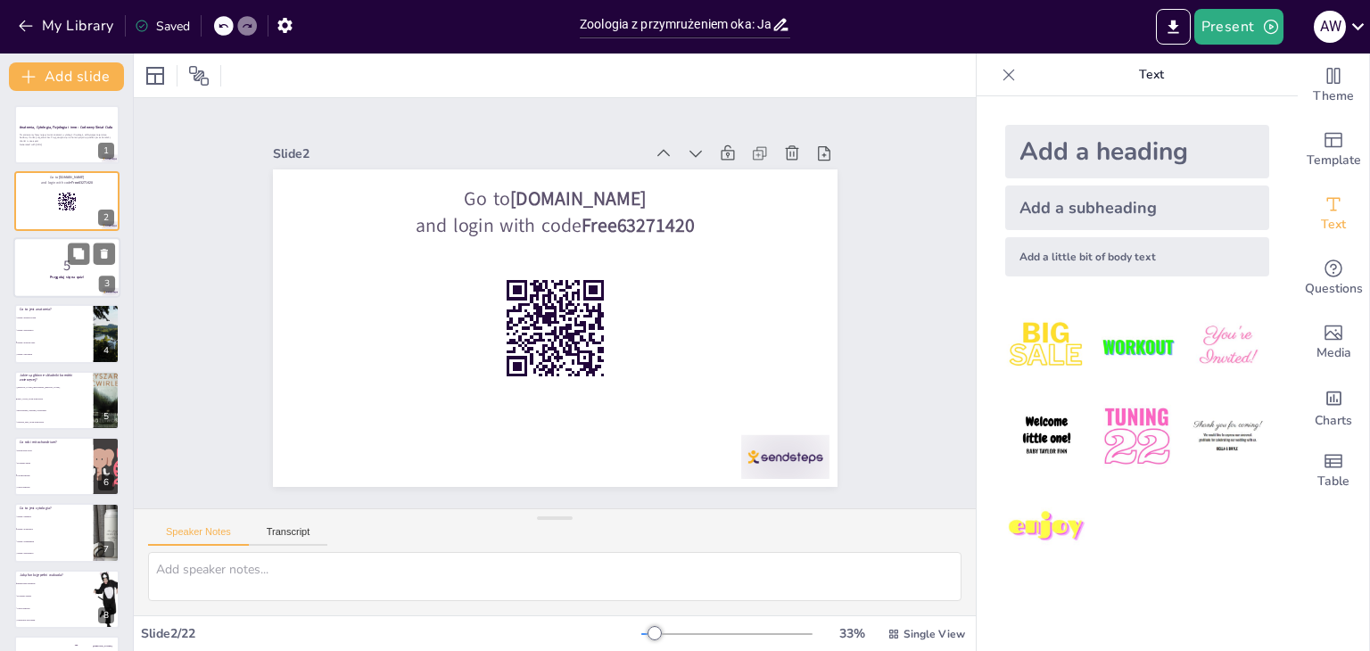
checkbox input "true"
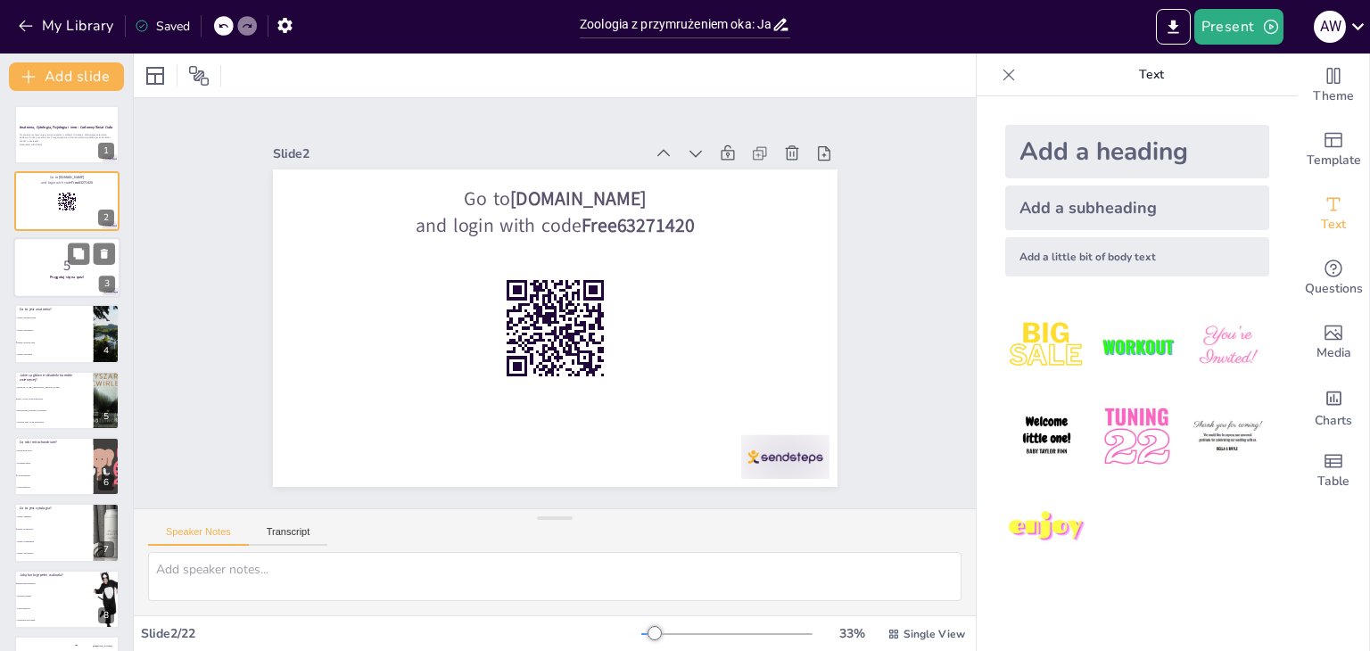
checkbox input "true"
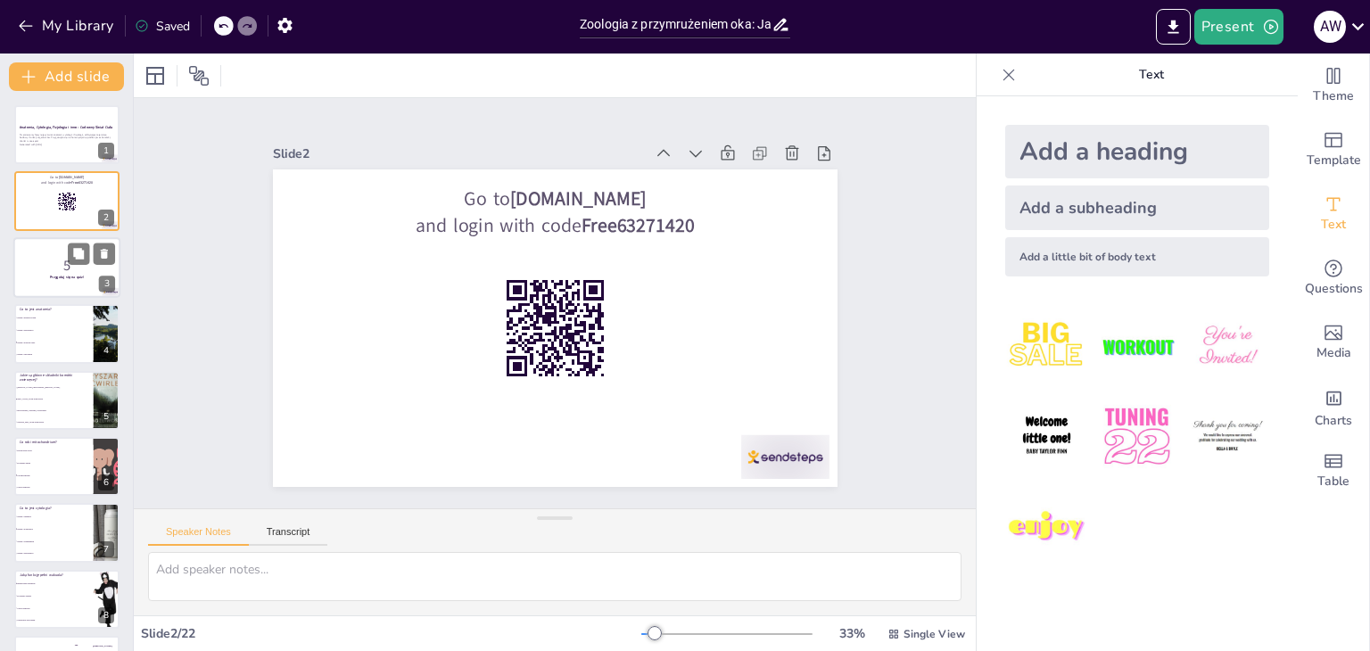
checkbox input "true"
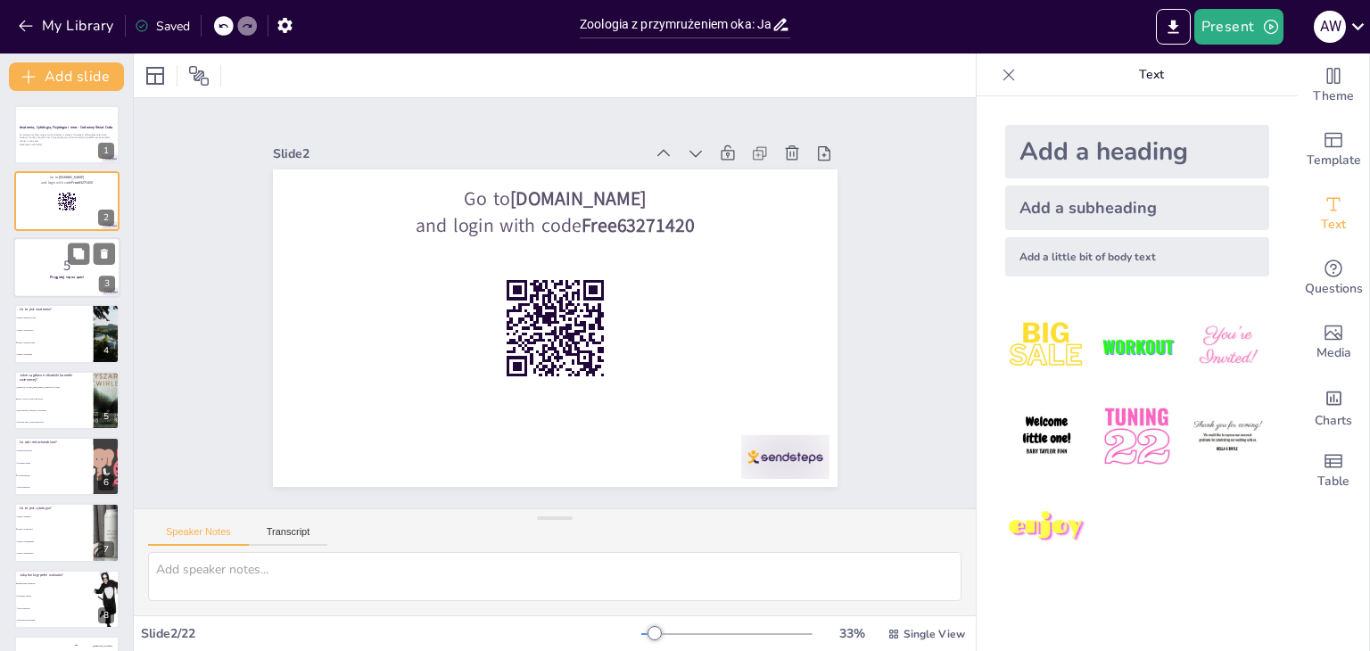
checkbox input "true"
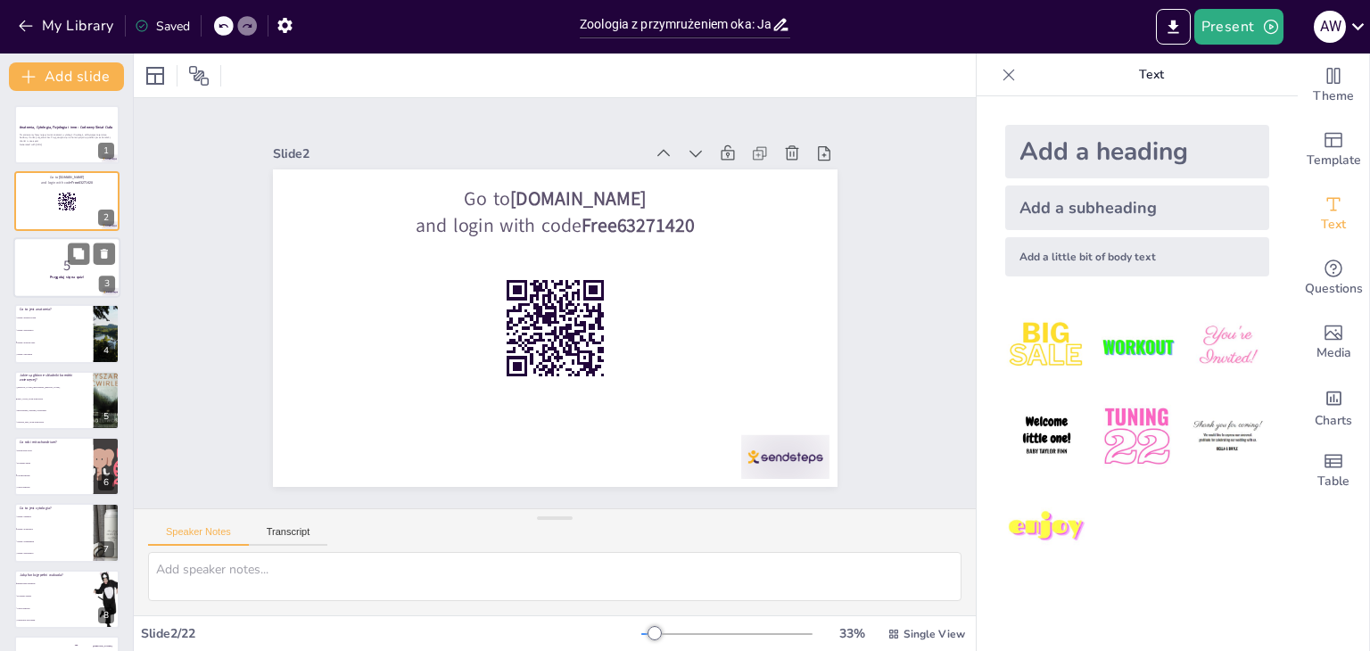
checkbox input "true"
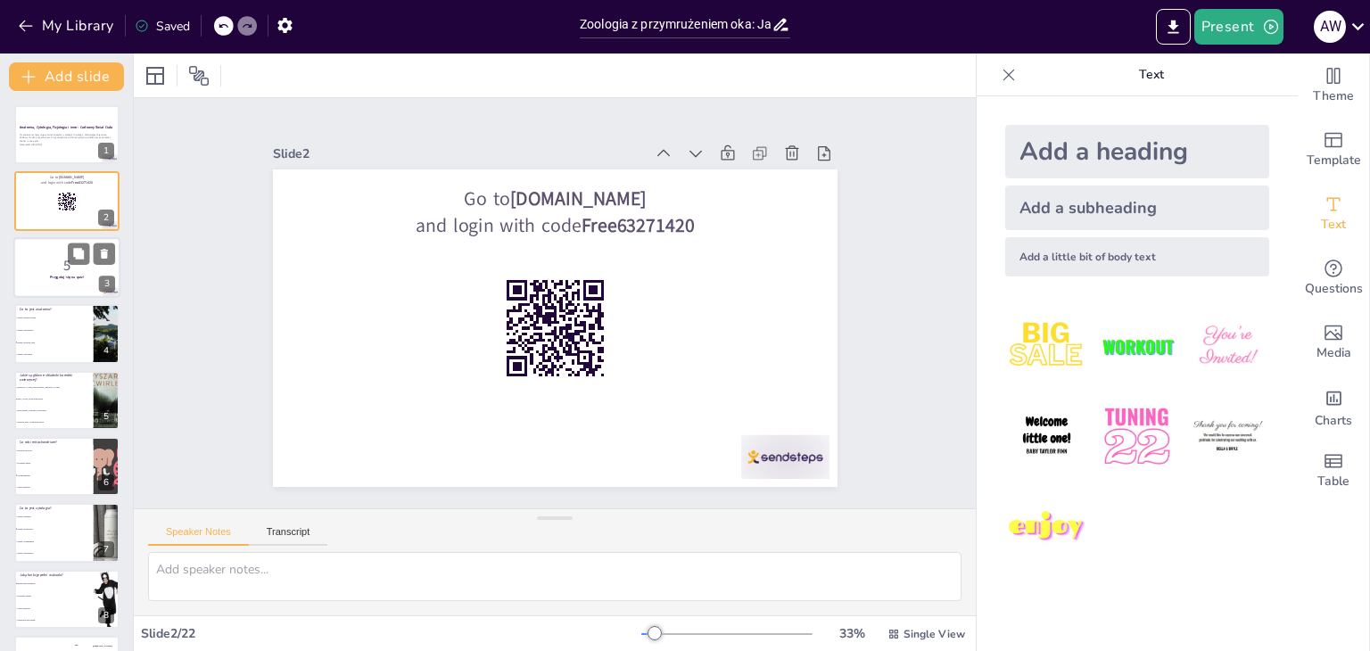
checkbox input "true"
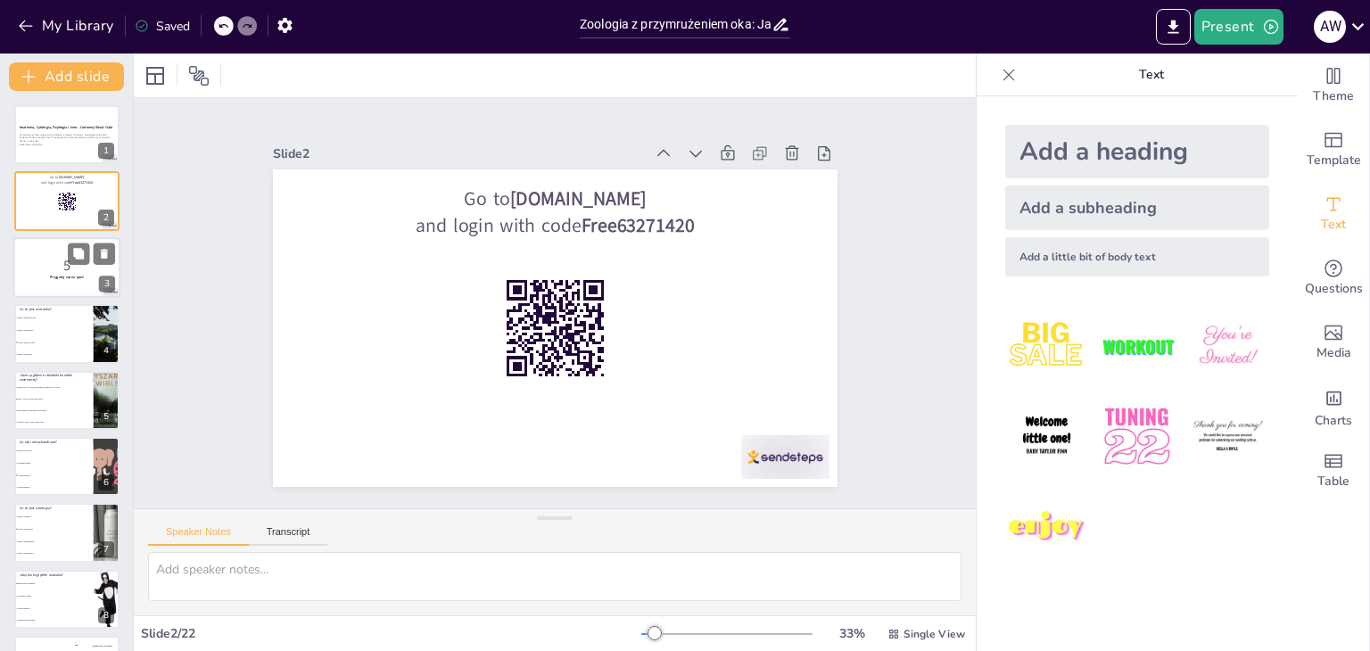
checkbox input "true"
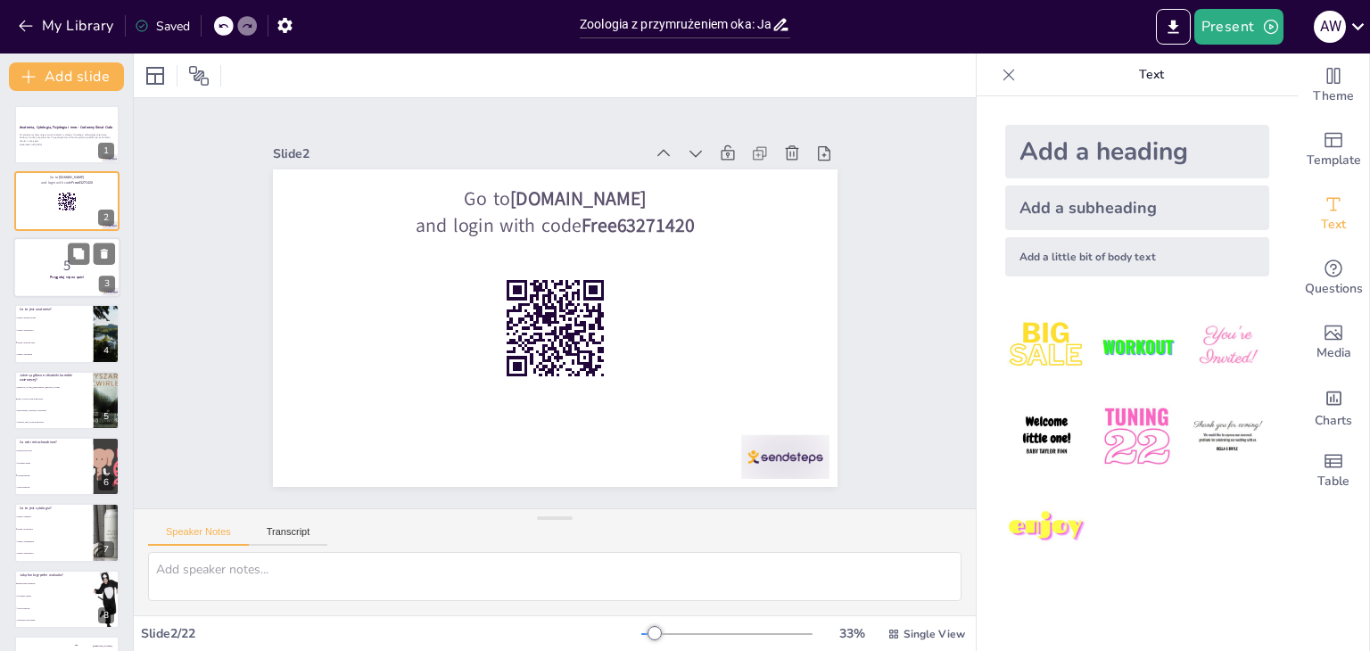
checkbox input "true"
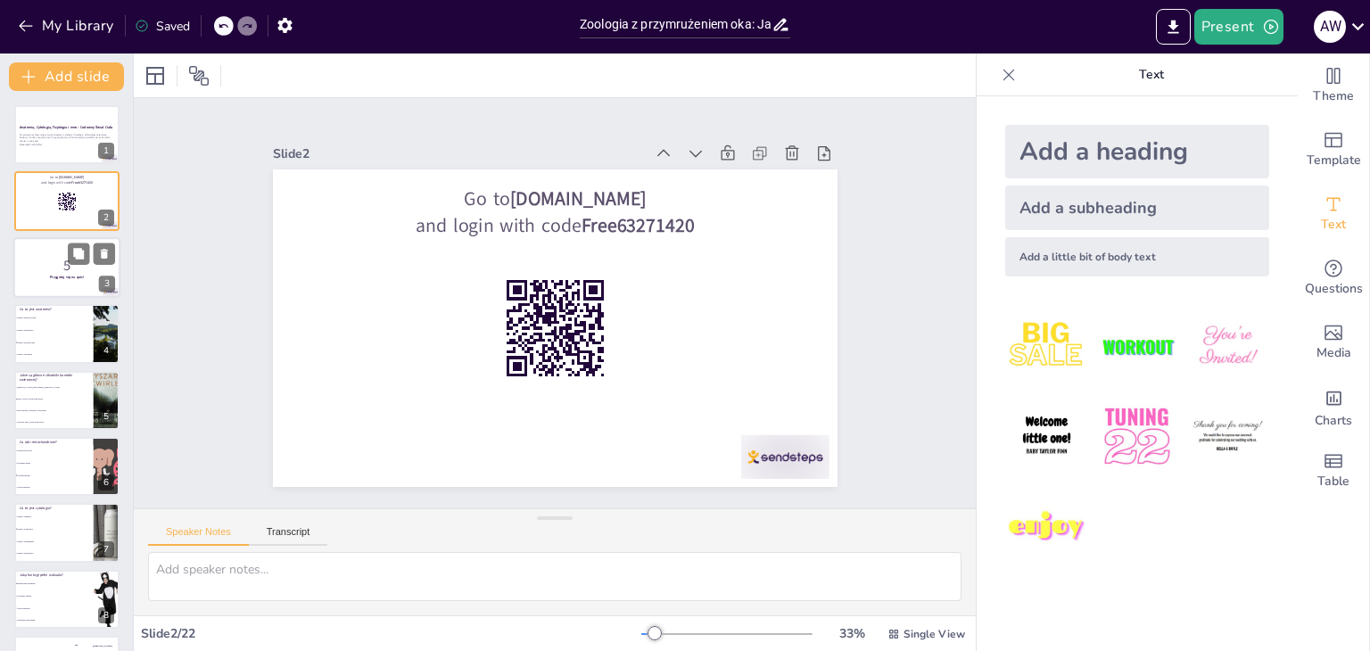
checkbox input "true"
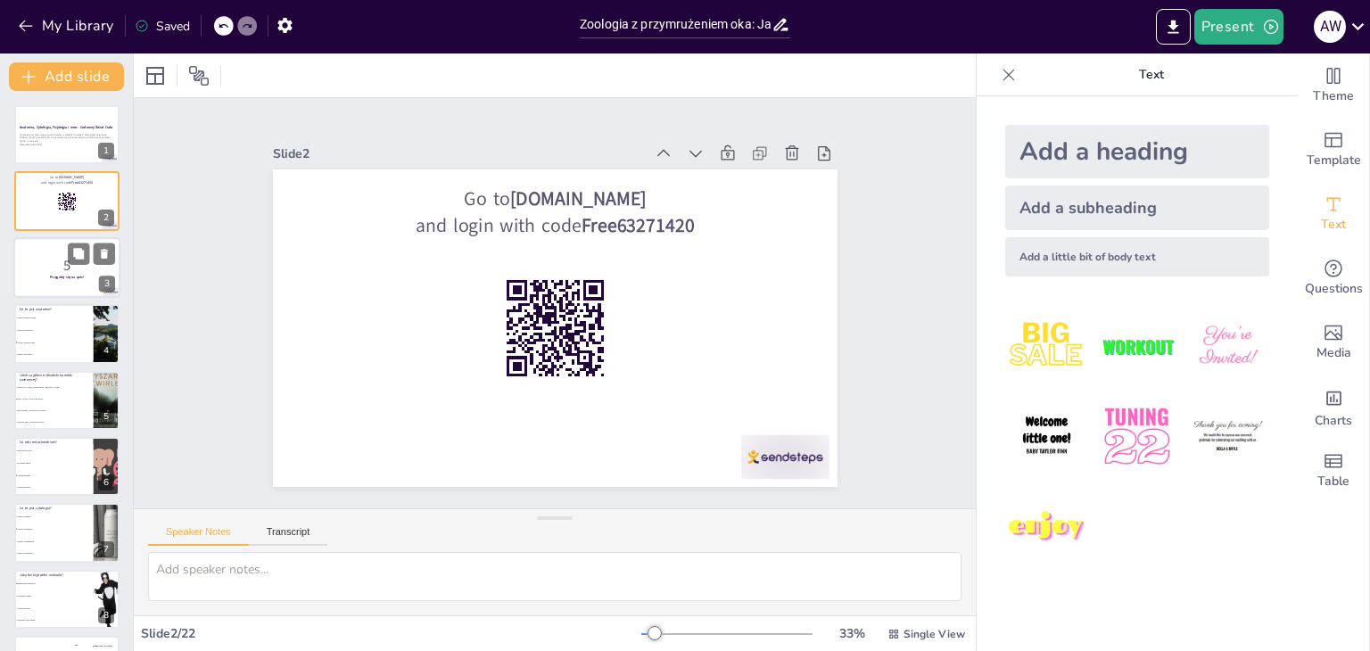
click at [54, 284] on div at bounding box center [66, 267] width 107 height 61
checkbox input "true"
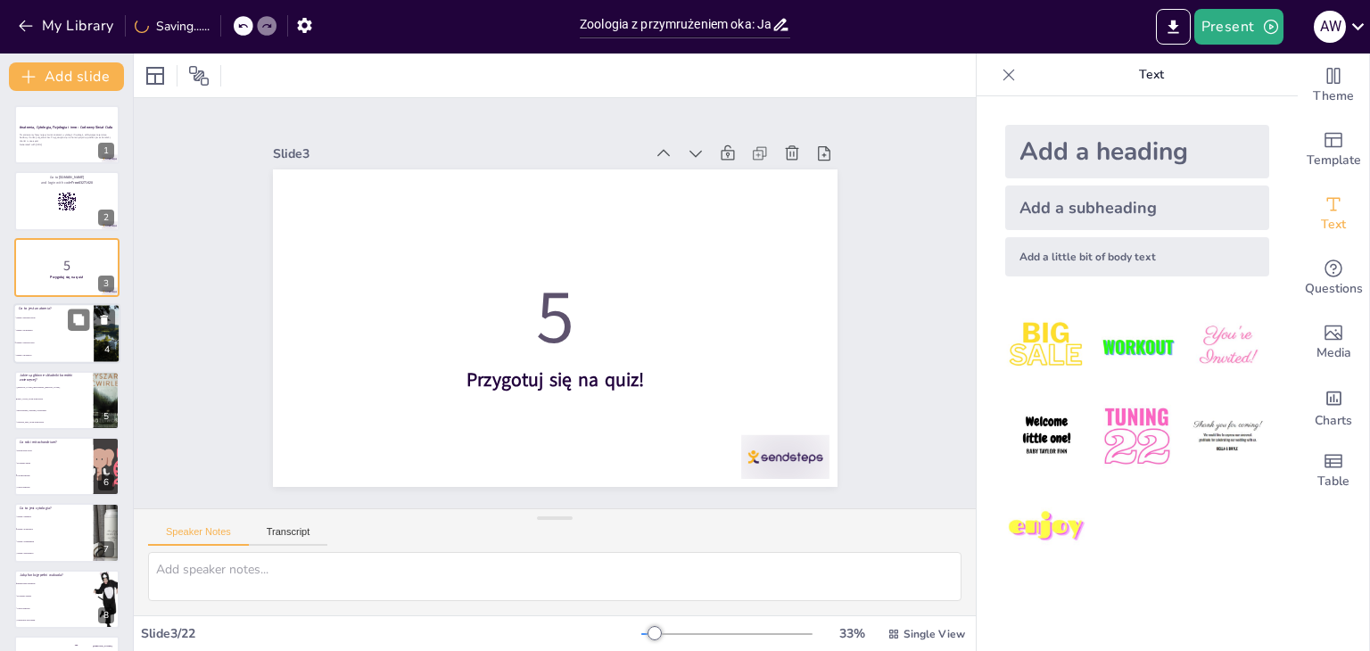
click at [44, 343] on li "Nauka o budowie ciała" at bounding box center [53, 343] width 80 height 12
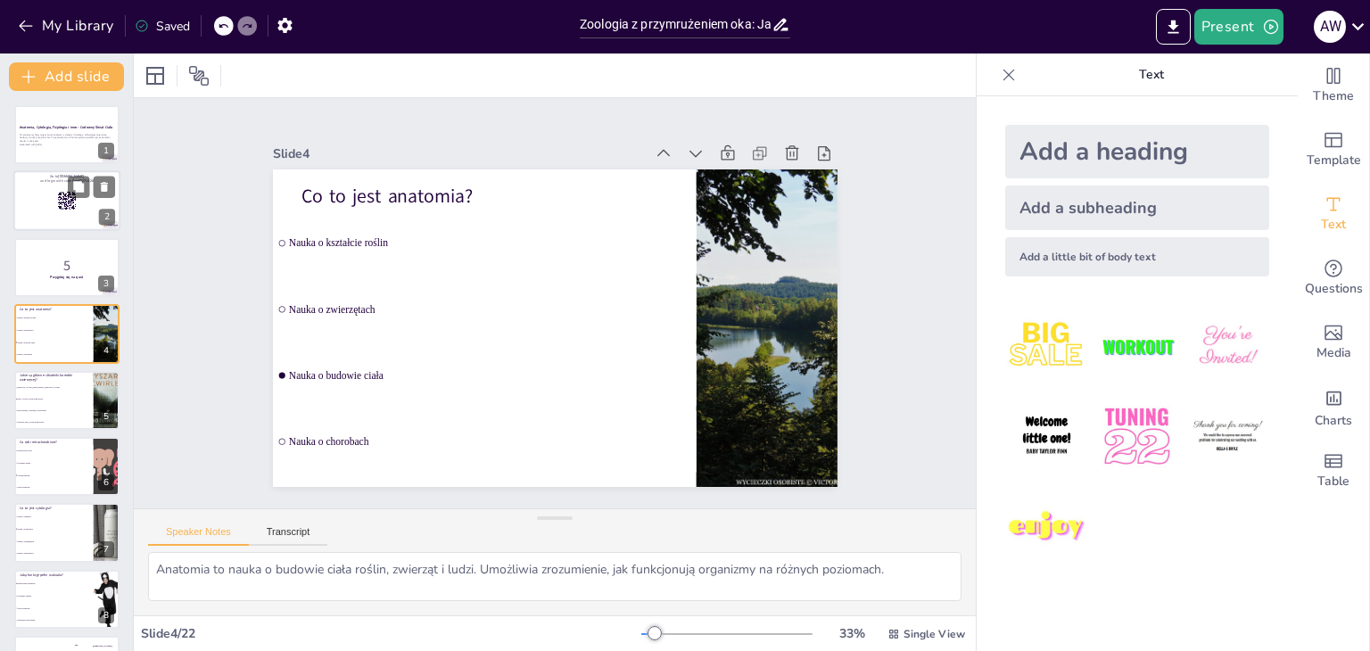
click at [45, 179] on p "and login with code Free63271420" at bounding box center [67, 181] width 96 height 5
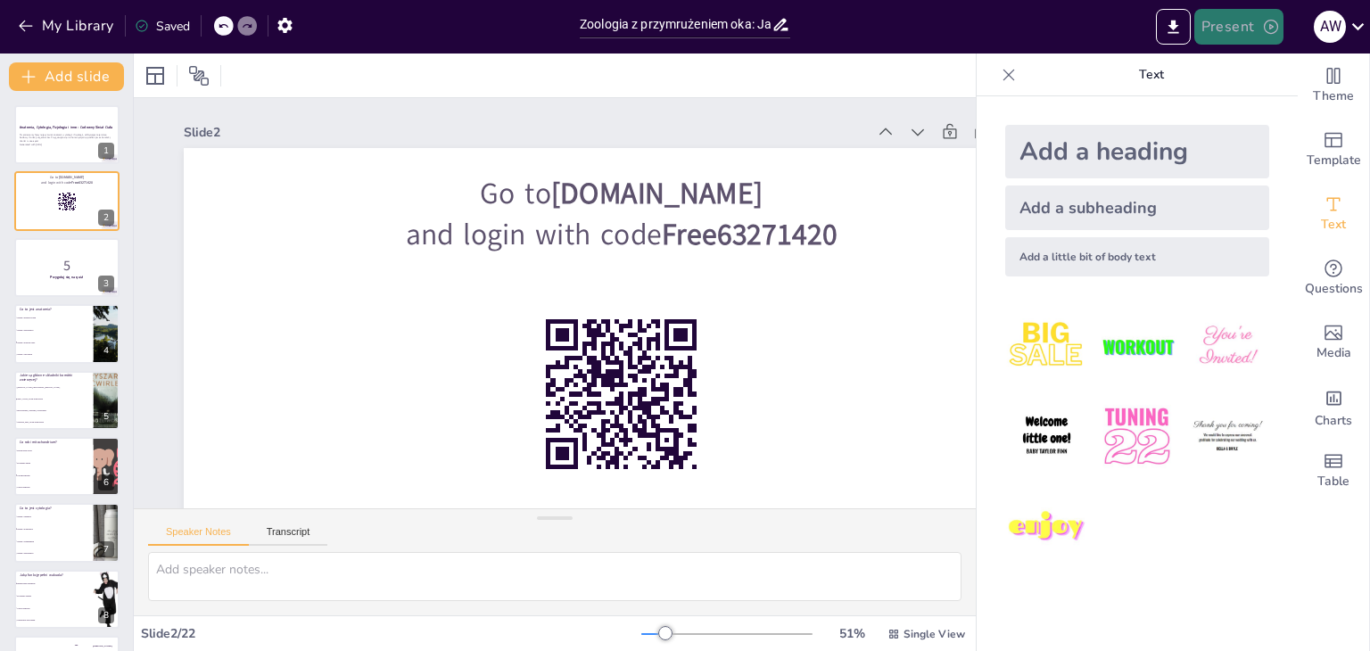
click at [1251, 29] on button "Present" at bounding box center [1238, 27] width 89 height 36
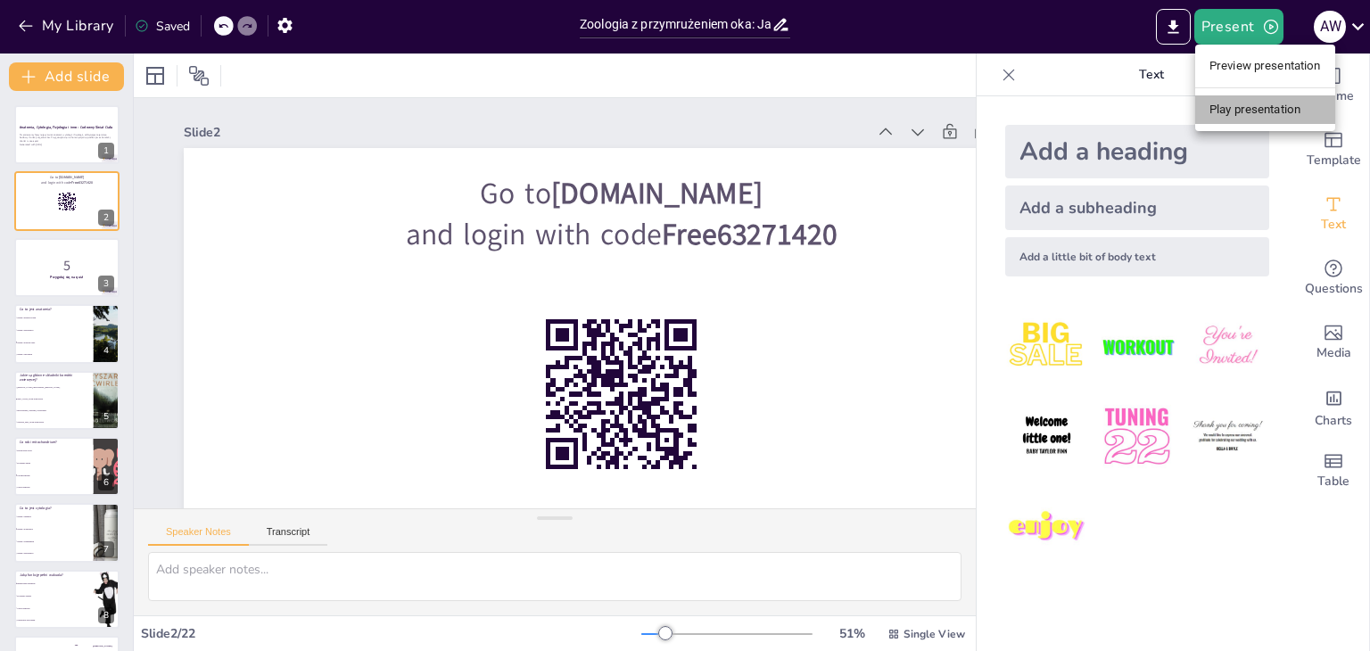
click at [1261, 119] on li "Play presentation" at bounding box center [1265, 109] width 140 height 29
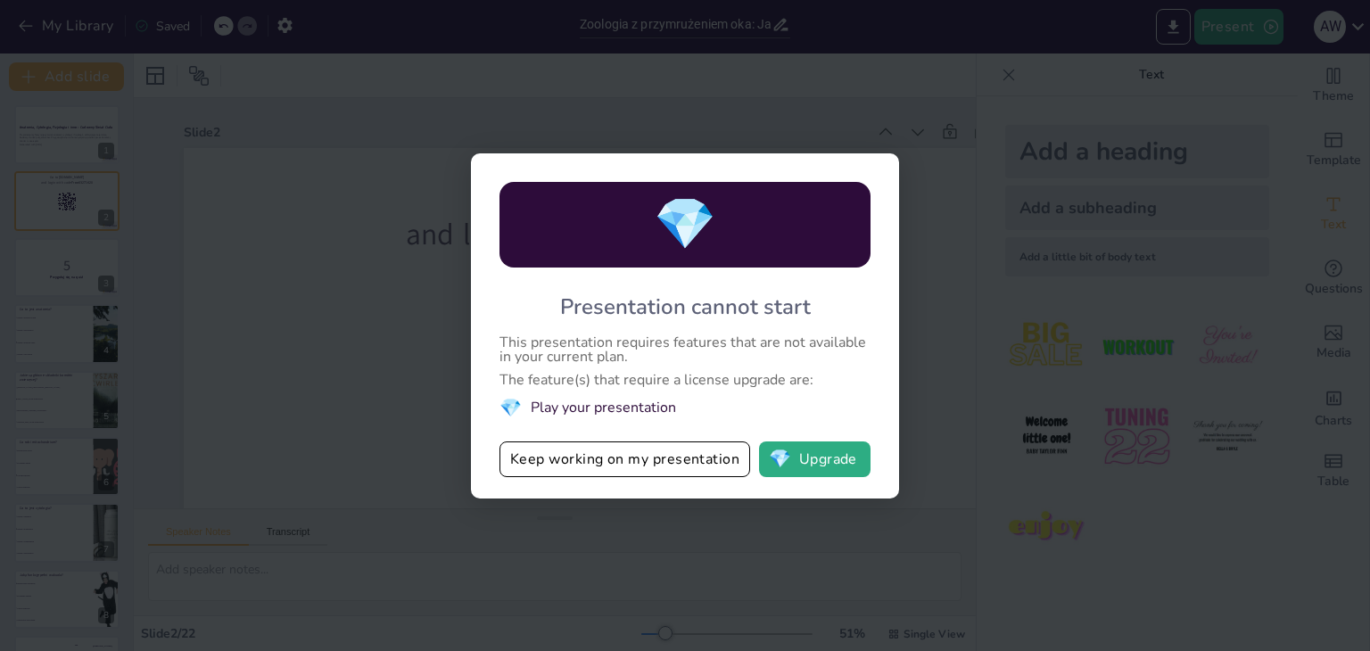
click at [720, 112] on div "💎 Presentation cannot start This presentation requires features that are not av…" at bounding box center [685, 325] width 1370 height 651
click at [650, 477] on button "Keep working on my presentation" at bounding box center [625, 460] width 251 height 36
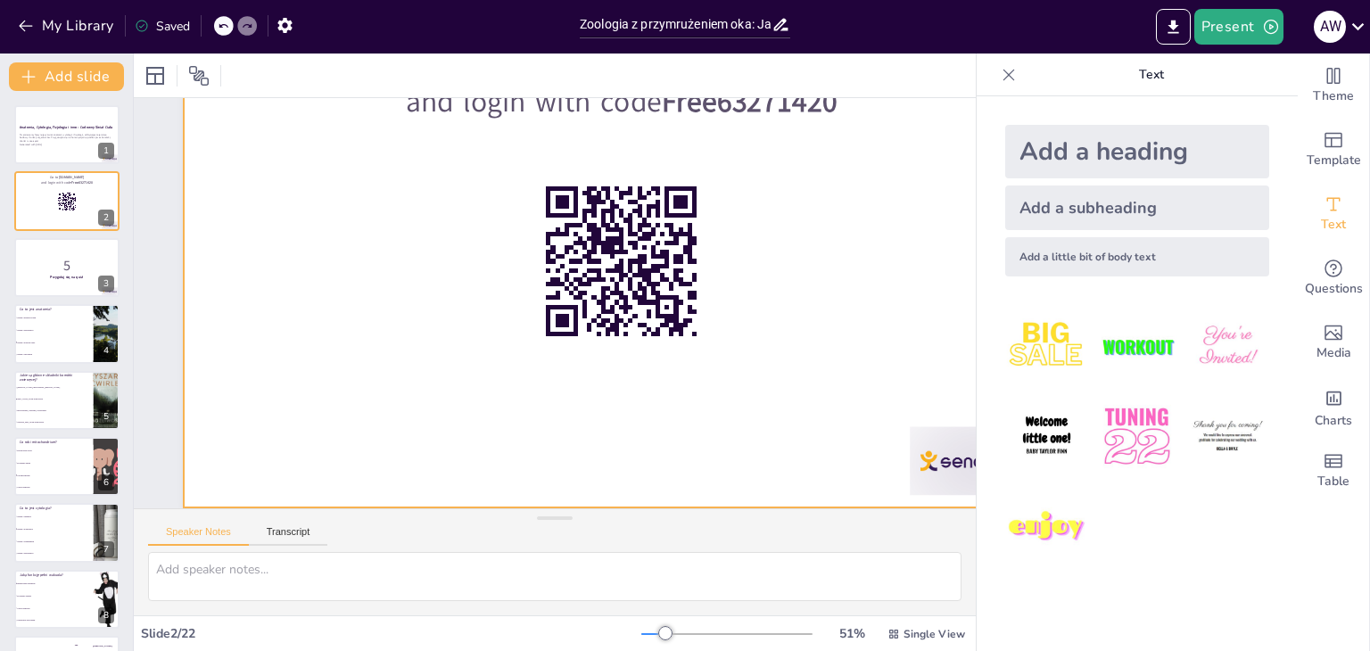
scroll to position [145, 0]
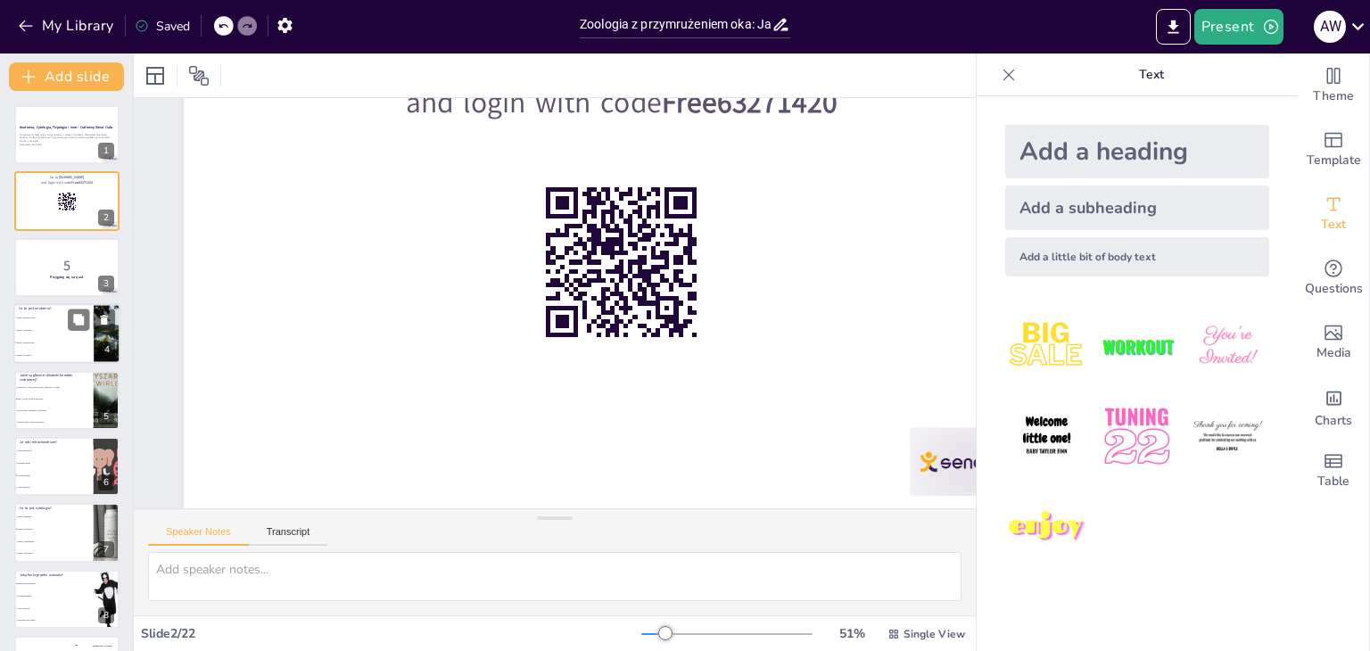
click at [54, 347] on li "Nauka o budowie ciała" at bounding box center [53, 343] width 80 height 12
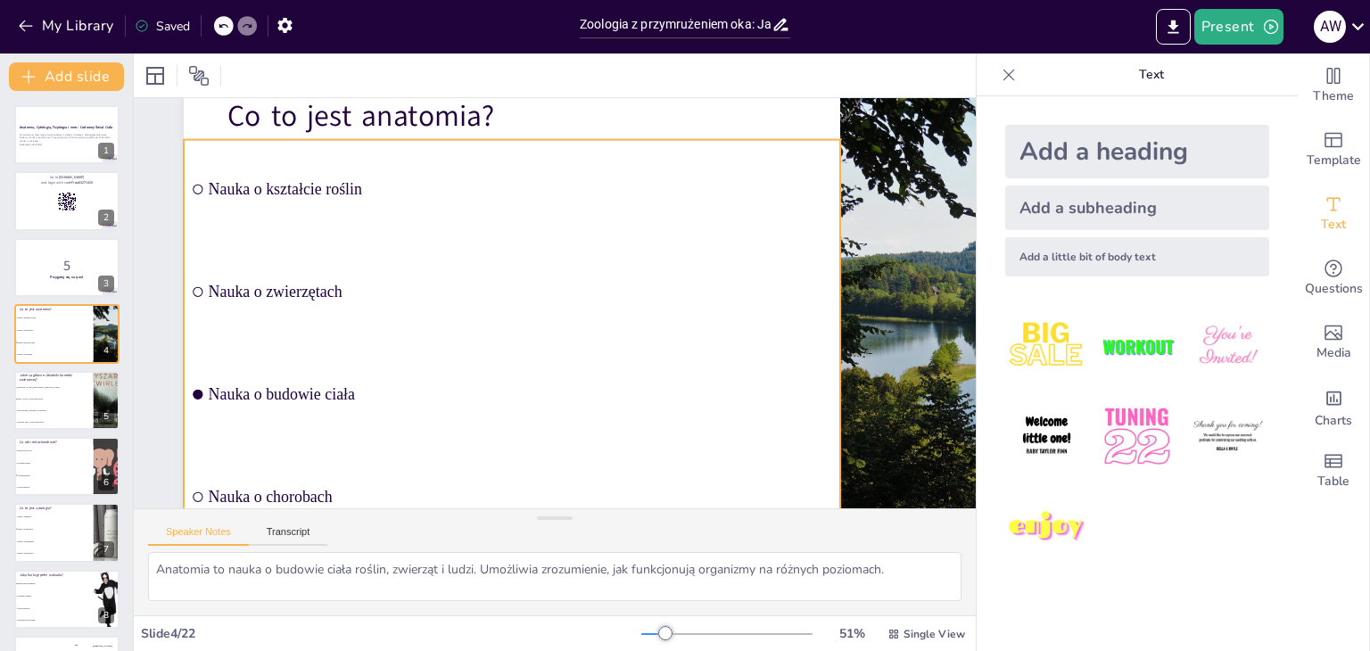
scroll to position [0, 0]
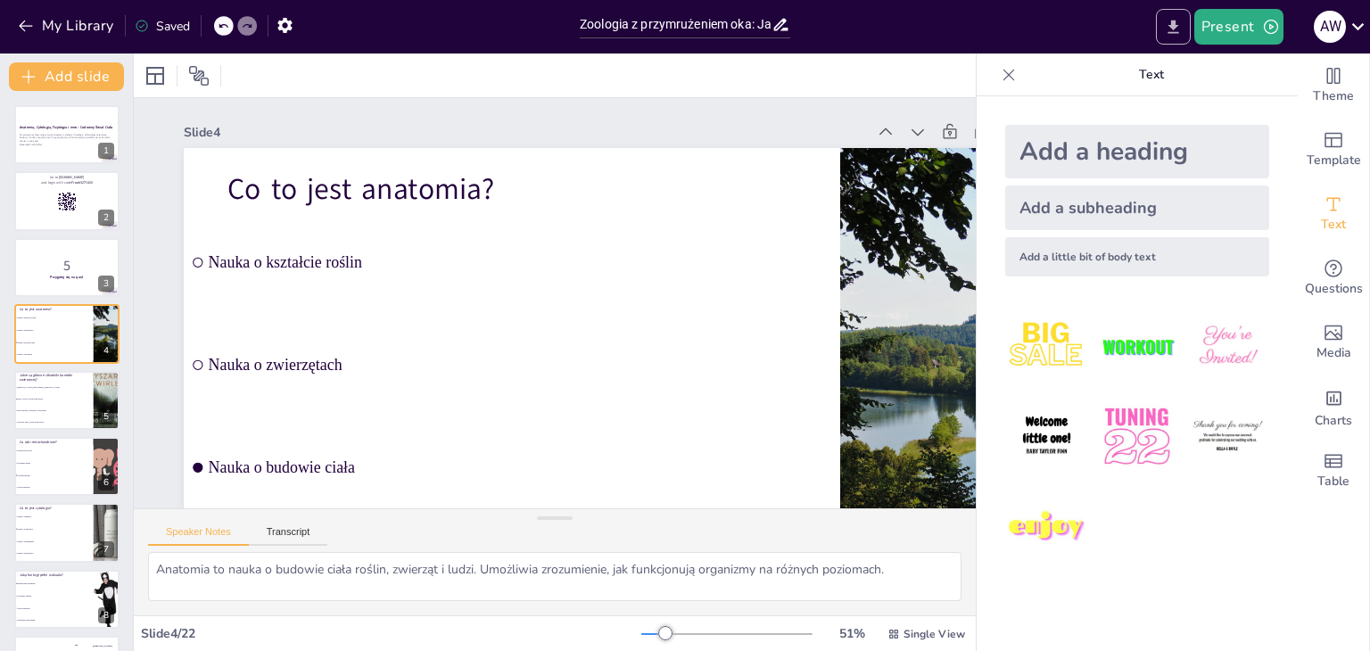
click at [1177, 32] on icon "Export to PowerPoint" at bounding box center [1173, 26] width 11 height 13
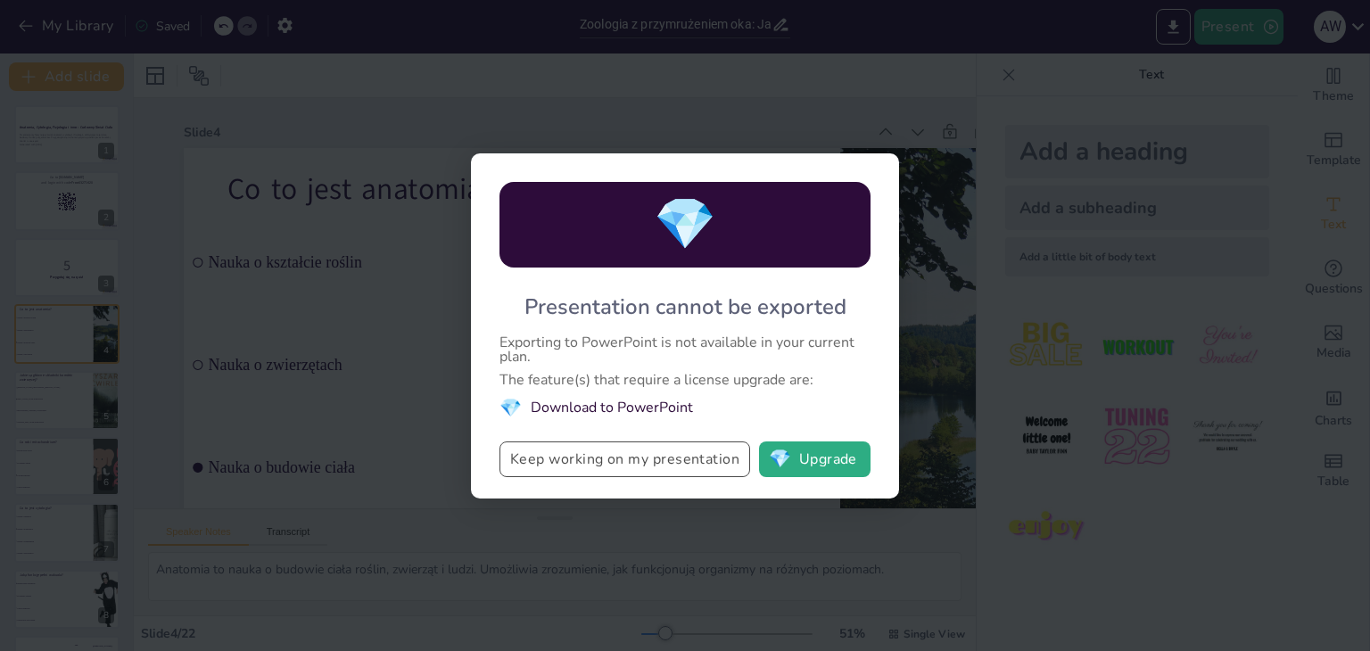
click at [653, 462] on button "Keep working on my presentation" at bounding box center [625, 460] width 251 height 36
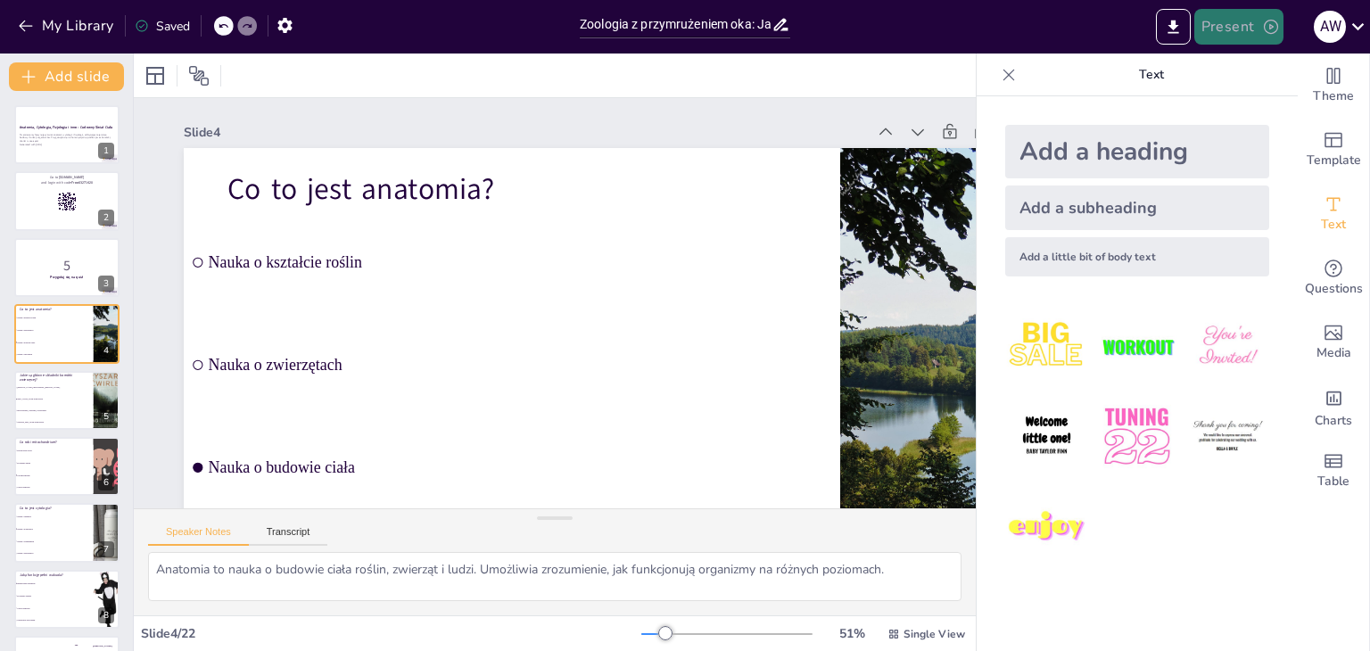
click at [1262, 21] on icon "button" at bounding box center [1271, 27] width 18 height 18
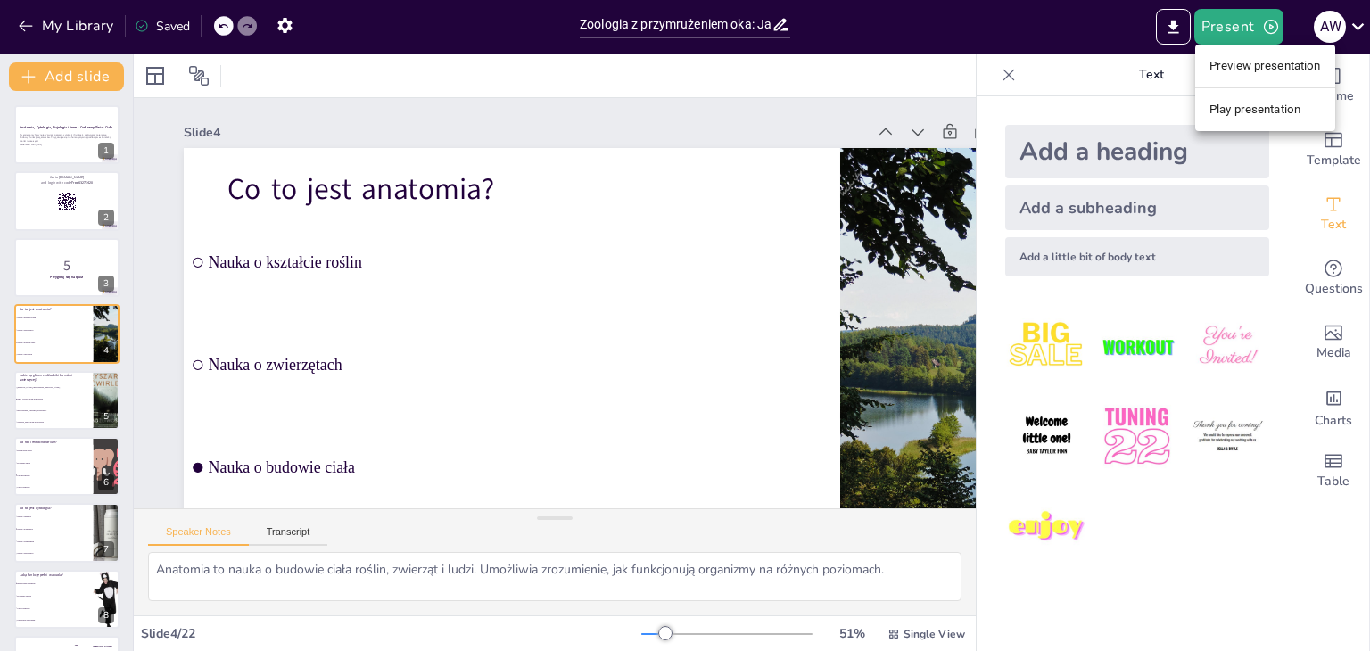
click at [1263, 115] on li "Play presentation" at bounding box center [1265, 109] width 140 height 29
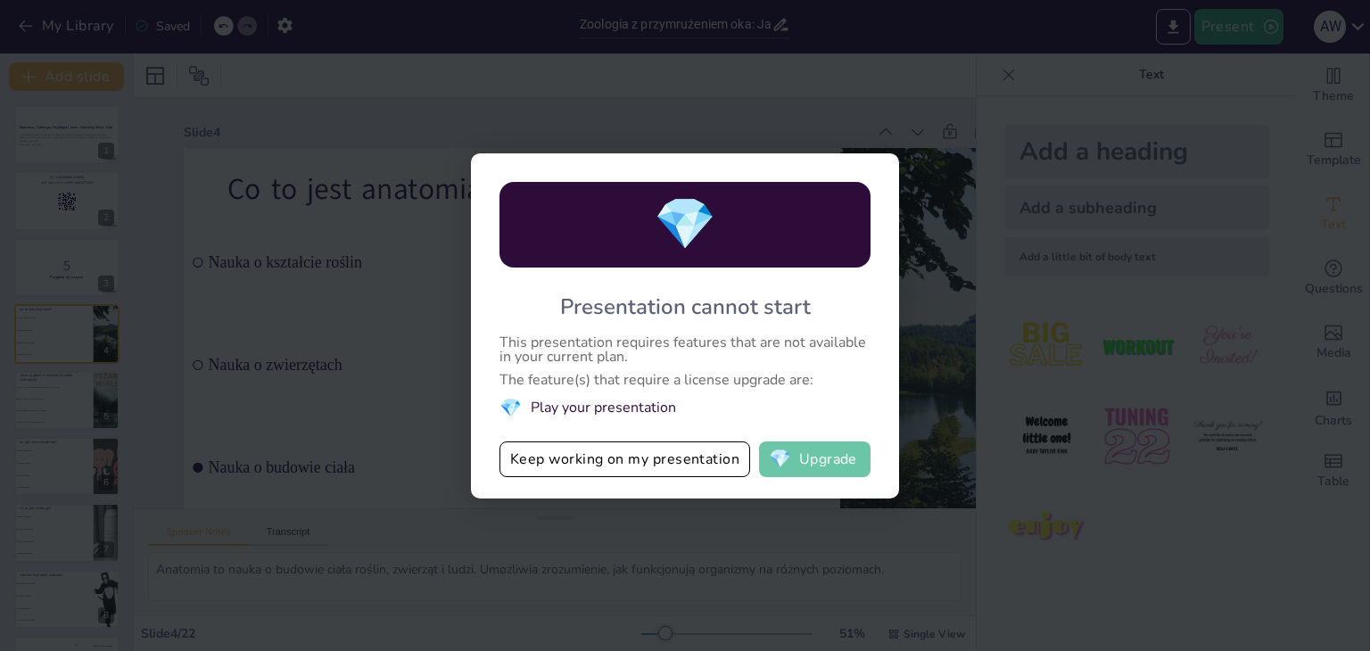
click at [827, 452] on button "💎 Upgrade" at bounding box center [814, 460] width 111 height 36
